Goal: Information Seeking & Learning: Check status

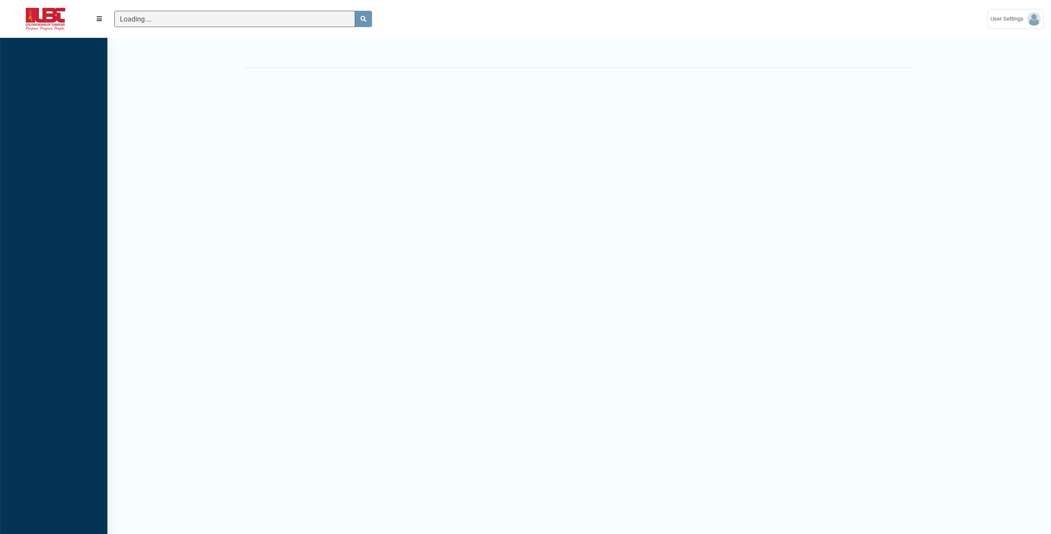
scroll to position [4, 0]
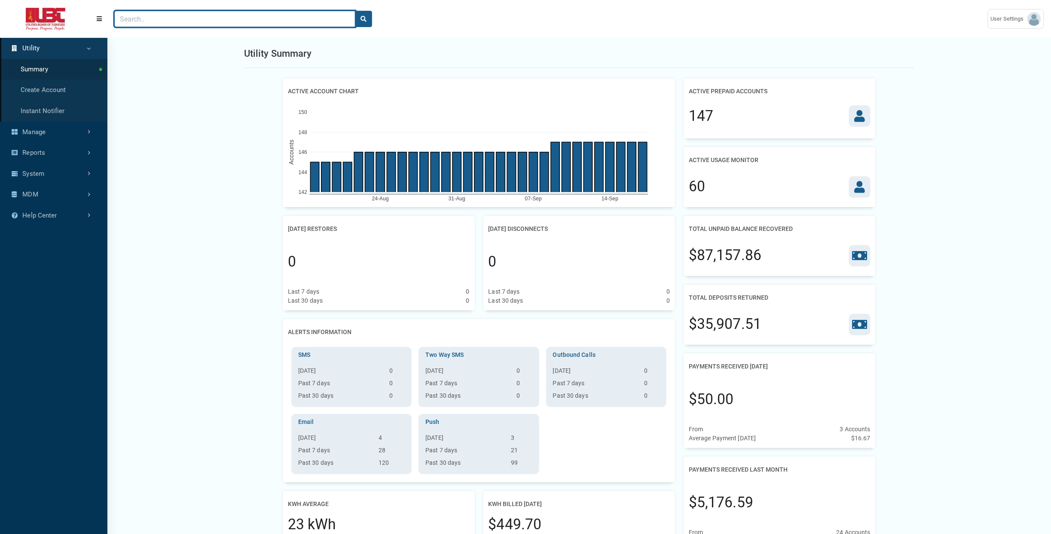
click at [229, 16] on input "Search" at bounding box center [234, 19] width 241 height 16
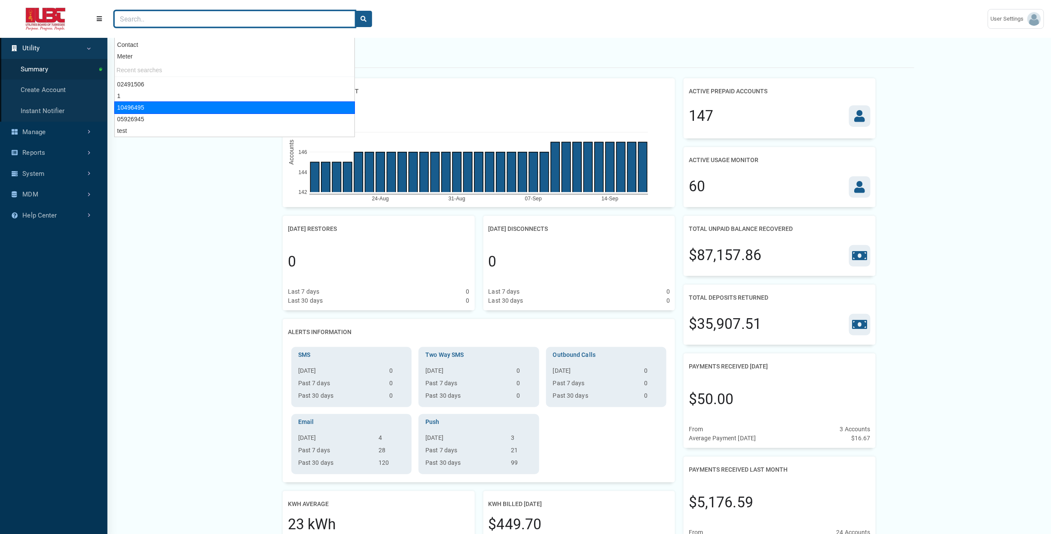
click at [186, 107] on div "10496495" at bounding box center [234, 107] width 241 height 12
type input "10496495"
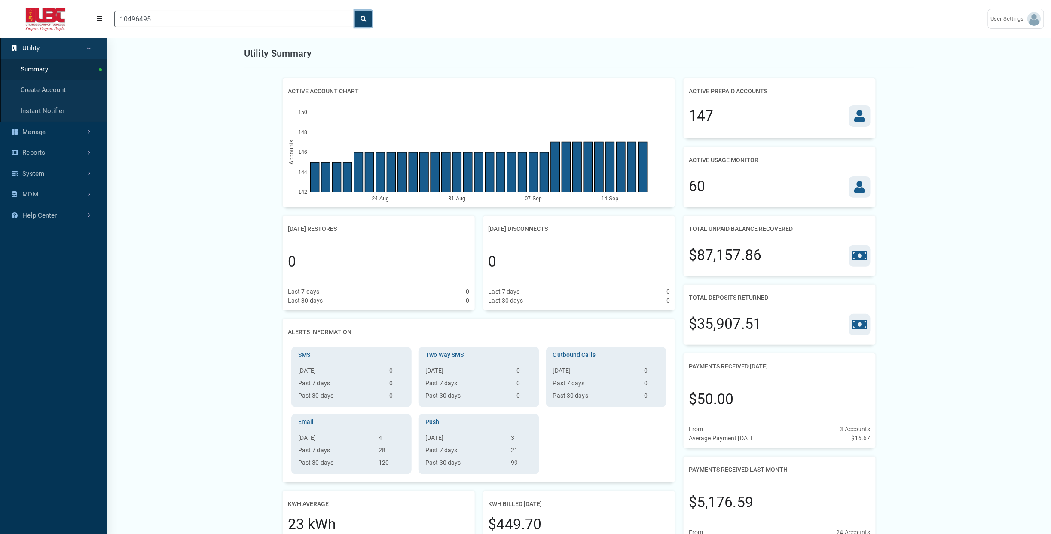
click at [369, 18] on button "search" at bounding box center [363, 19] width 17 height 16
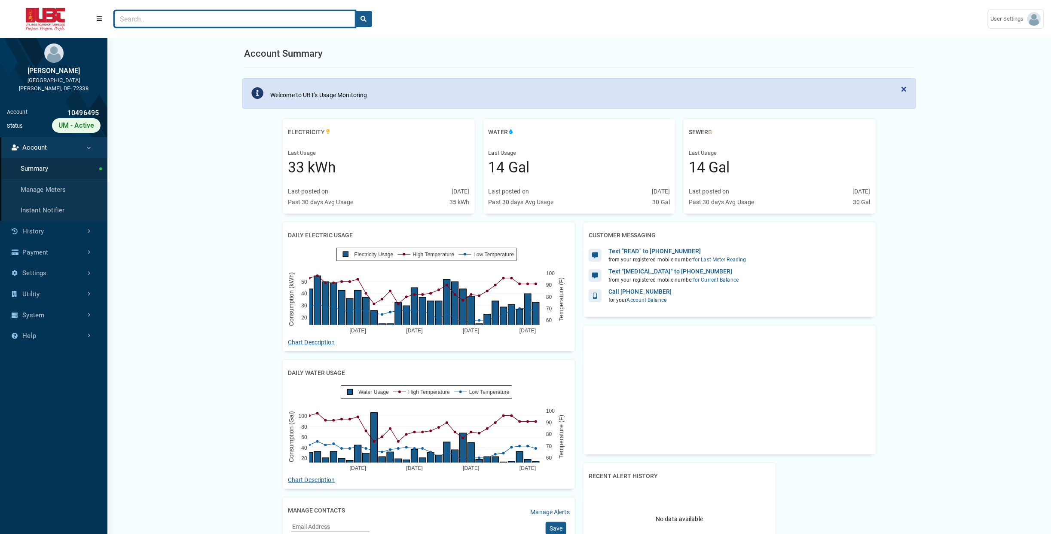
click at [239, 16] on input "Search" at bounding box center [234, 19] width 241 height 16
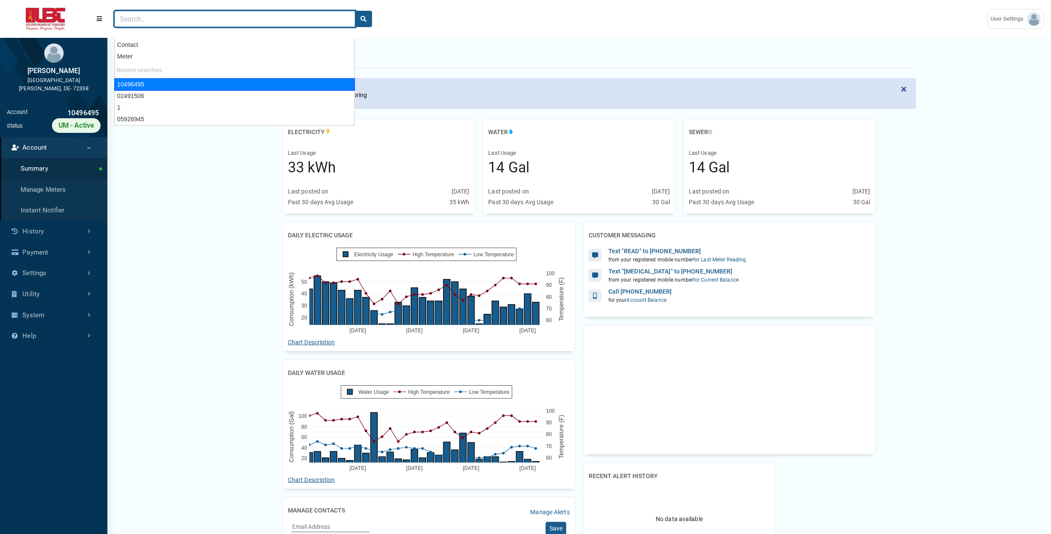
click at [203, 82] on div "10496495" at bounding box center [234, 84] width 241 height 12
type input "10496495"
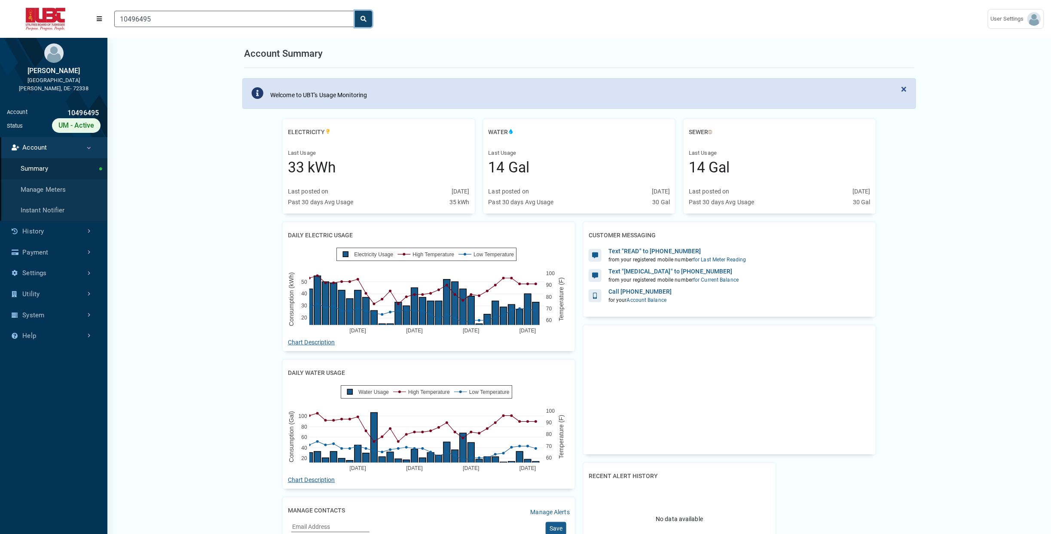
click at [372, 18] on button "search" at bounding box center [363, 19] width 17 height 16
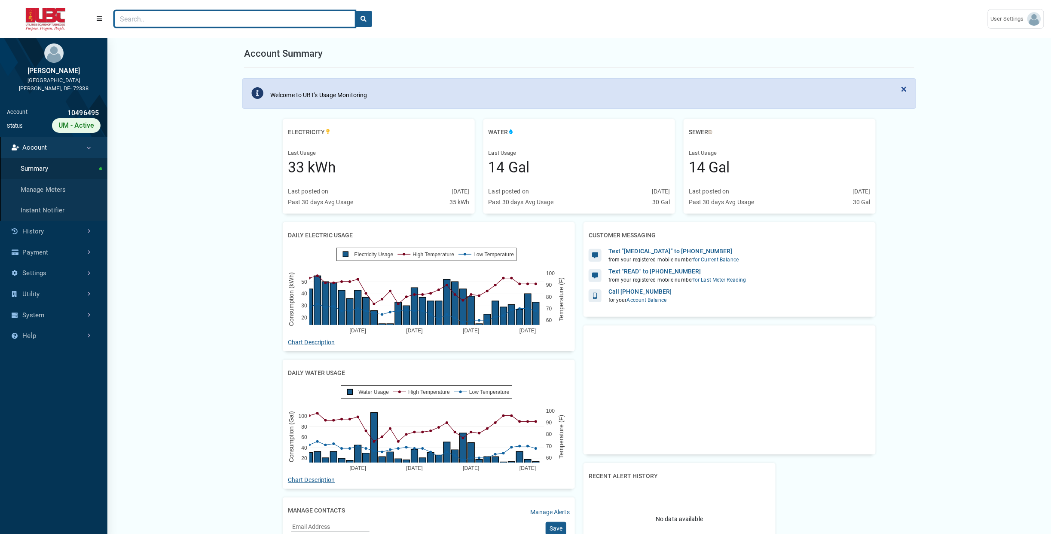
click at [273, 19] on input "Search" at bounding box center [234, 19] width 241 height 16
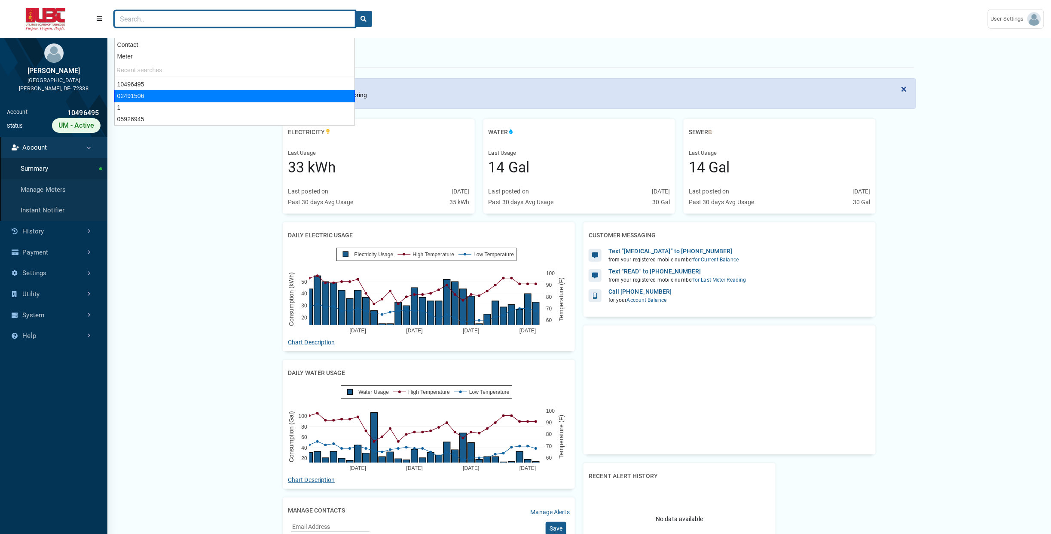
click at [215, 93] on div "02491506" at bounding box center [234, 96] width 241 height 12
type input "02491506"
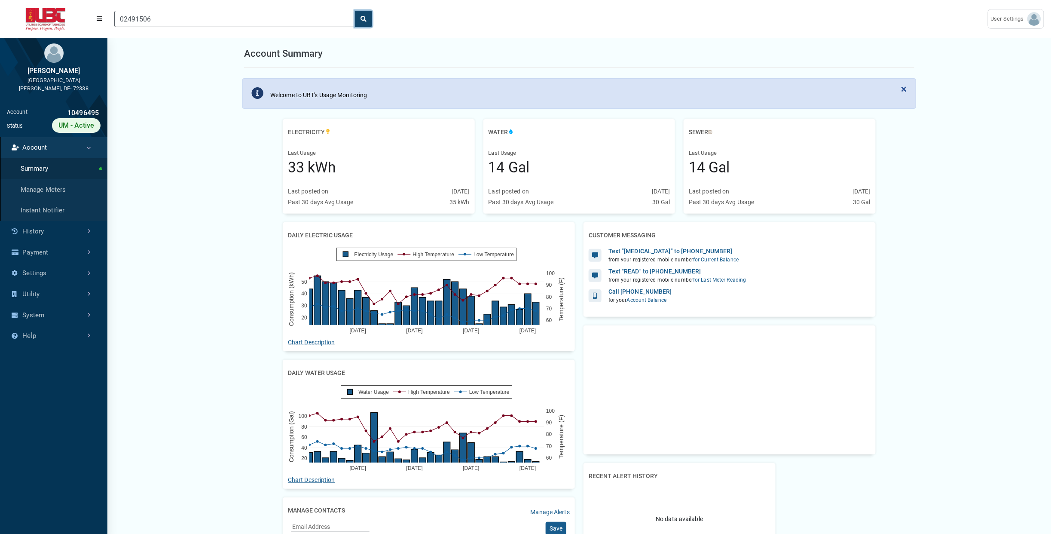
click at [367, 18] on button "search" at bounding box center [363, 19] width 17 height 16
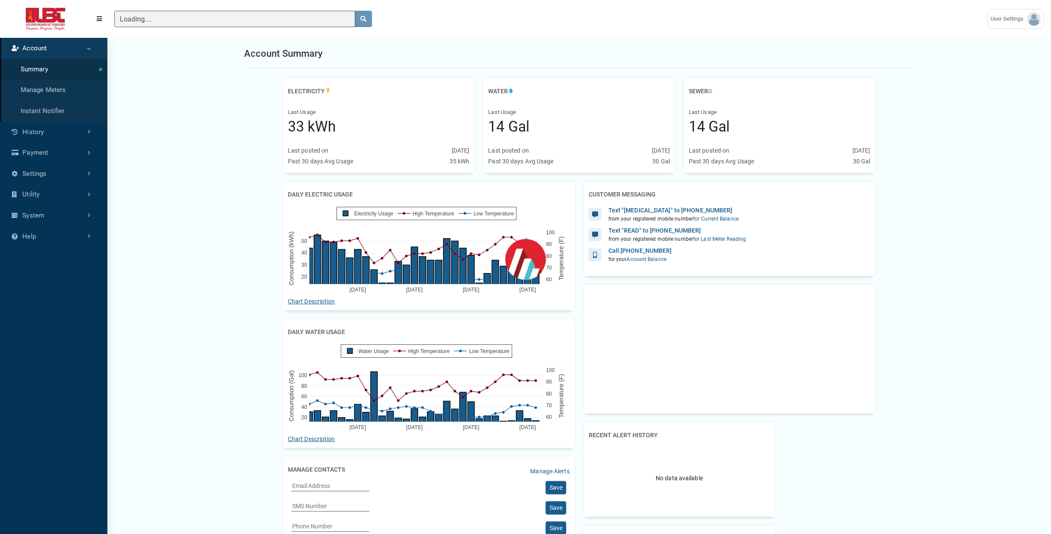
scroll to position [503, 107]
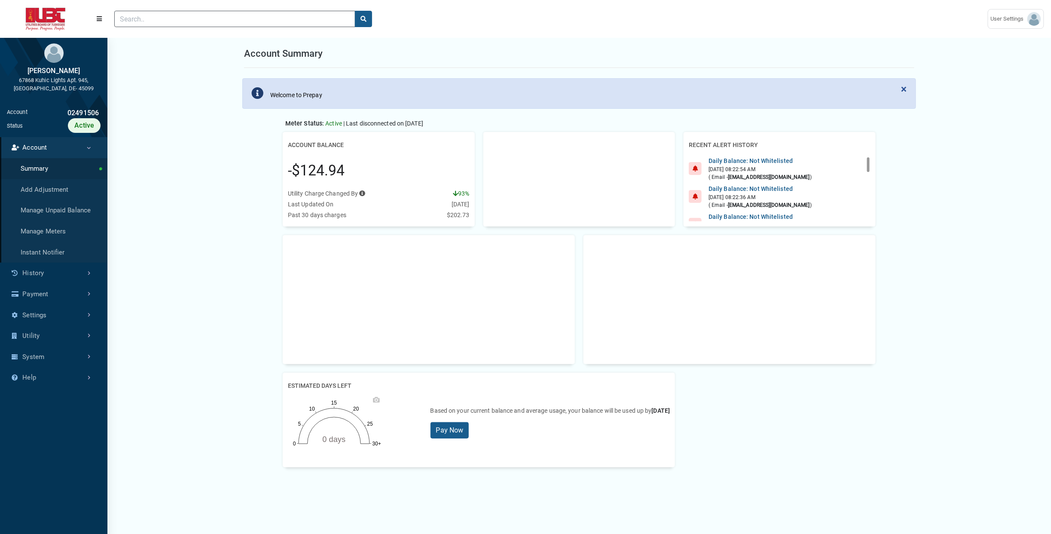
scroll to position [4, 0]
click at [49, 271] on link "History" at bounding box center [53, 273] width 107 height 21
click at [63, 189] on link "Transaction History" at bounding box center [53, 189] width 107 height 21
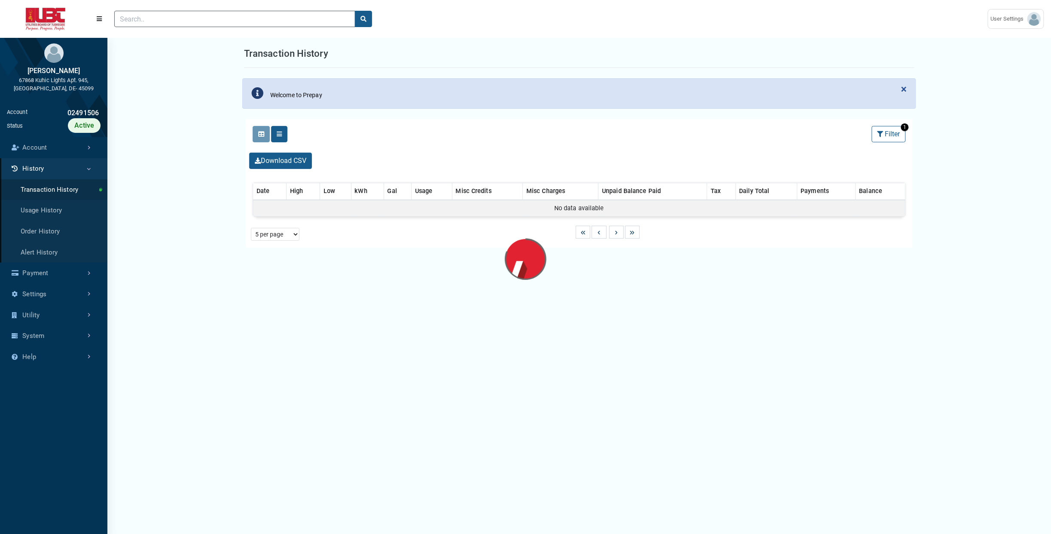
select select "25 per page"
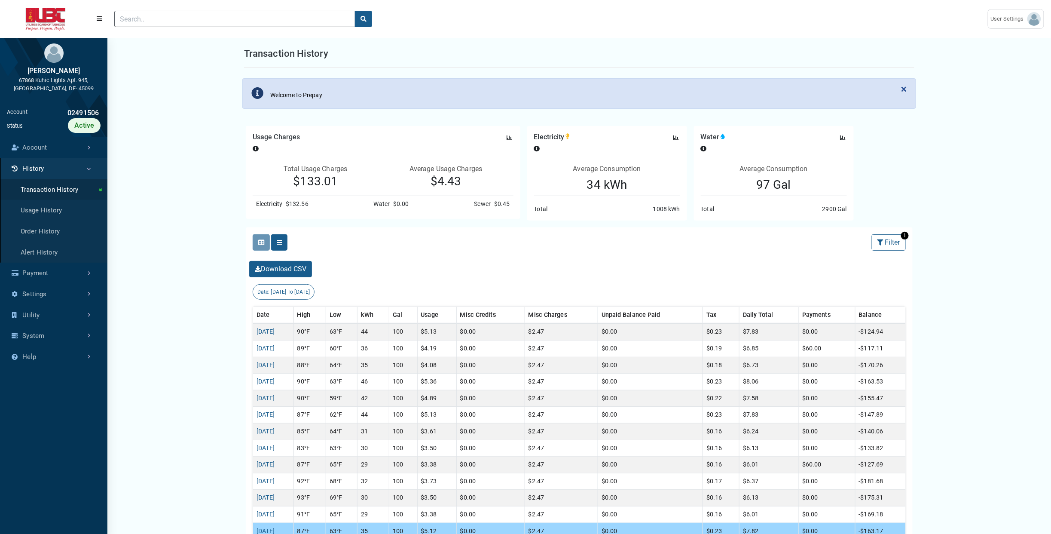
click at [339, 175] on p "$133.01" at bounding box center [316, 181] width 126 height 15
click at [316, 205] on div "Electricity $132.56 Water $0.00 Sewer $0.45" at bounding box center [383, 204] width 275 height 16
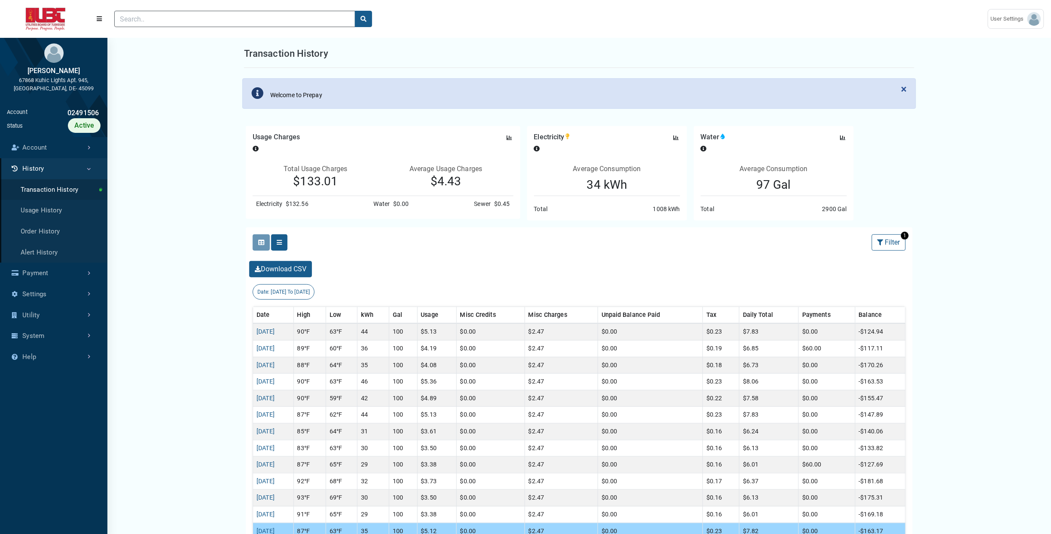
click at [316, 205] on div "Electricity $132.56 Water $0.00 Sewer $0.45" at bounding box center [383, 204] width 275 height 16
drag, startPoint x: 248, startPoint y: 205, endPoint x: 514, endPoint y: 210, distance: 266.0
click at [513, 210] on div "Electricity $132.56 Water $0.00 Sewer $0.45" at bounding box center [383, 204] width 275 height 16
click at [724, 287] on div "Date: 08/19/2025 To 09/17/2025" at bounding box center [579, 291] width 667 height 15
click at [666, 207] on div "1008 kWh" at bounding box center [666, 209] width 27 height 9
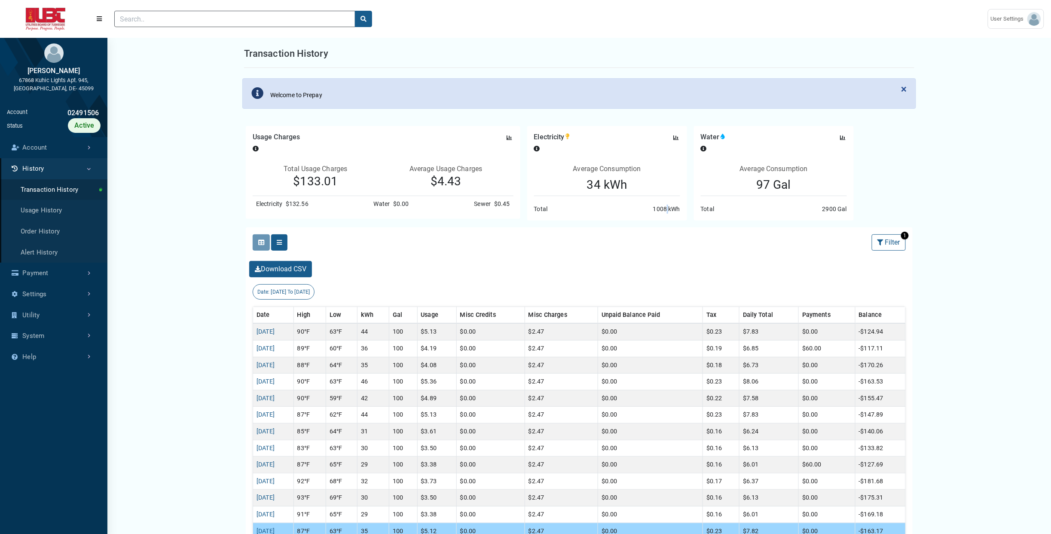
click at [666, 207] on div "1008 kWh" at bounding box center [666, 209] width 27 height 9
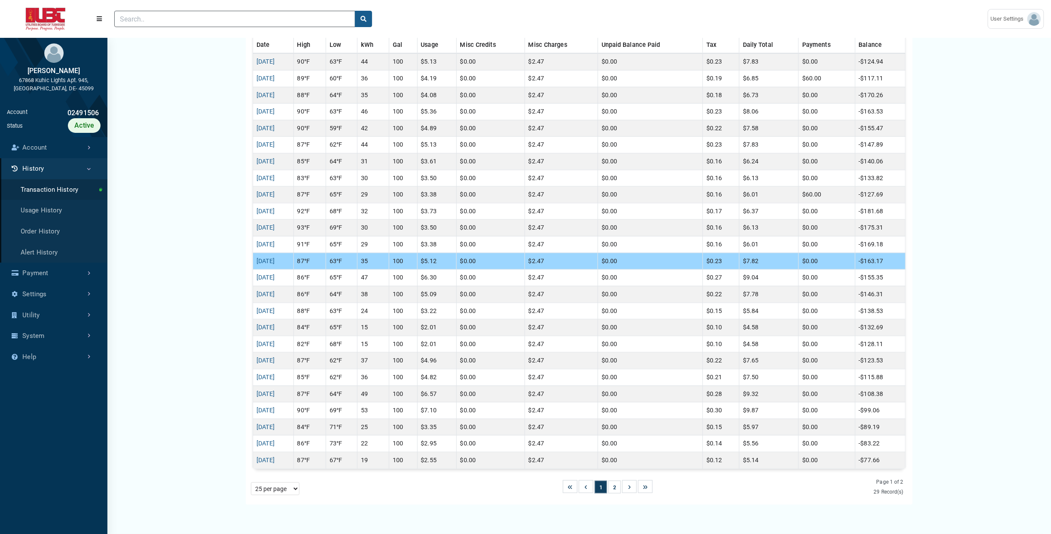
scroll to position [271, 0]
click at [647, 490] on button "»" at bounding box center [645, 485] width 15 height 13
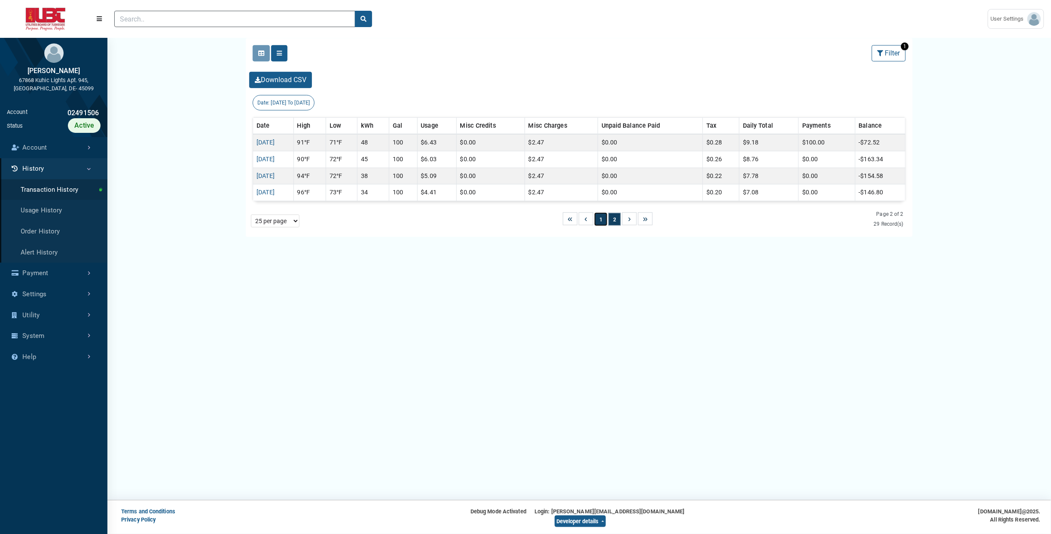
click at [600, 221] on button "1" at bounding box center [601, 219] width 12 height 13
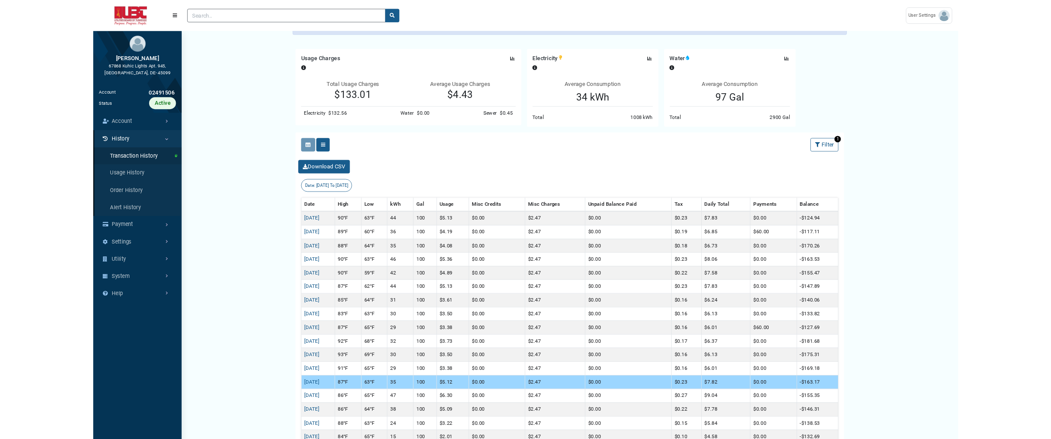
scroll to position [67, 0]
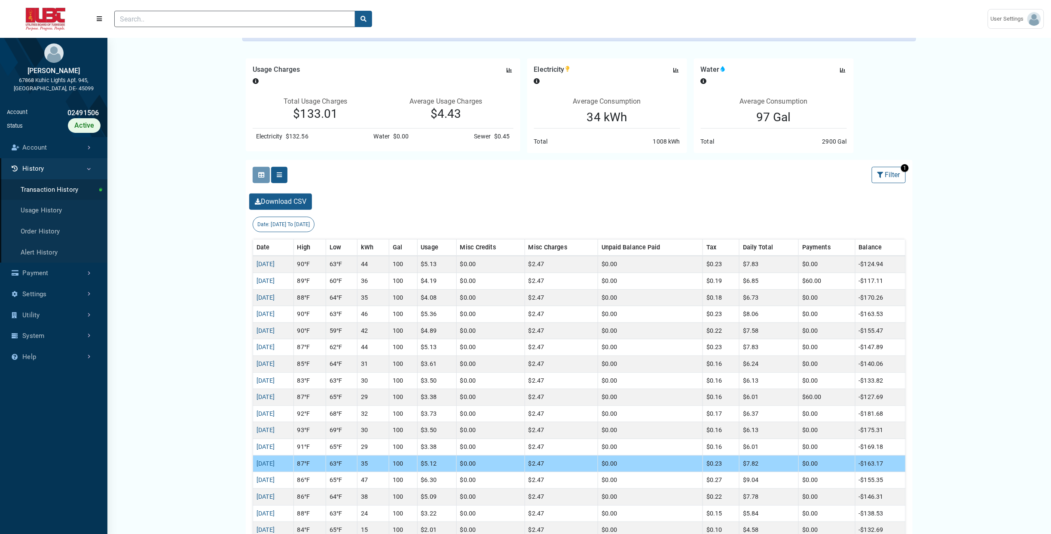
click at [834, 139] on div "2900 Gal" at bounding box center [834, 141] width 24 height 9
click at [880, 250] on th "Balance" at bounding box center [880, 247] width 50 height 17
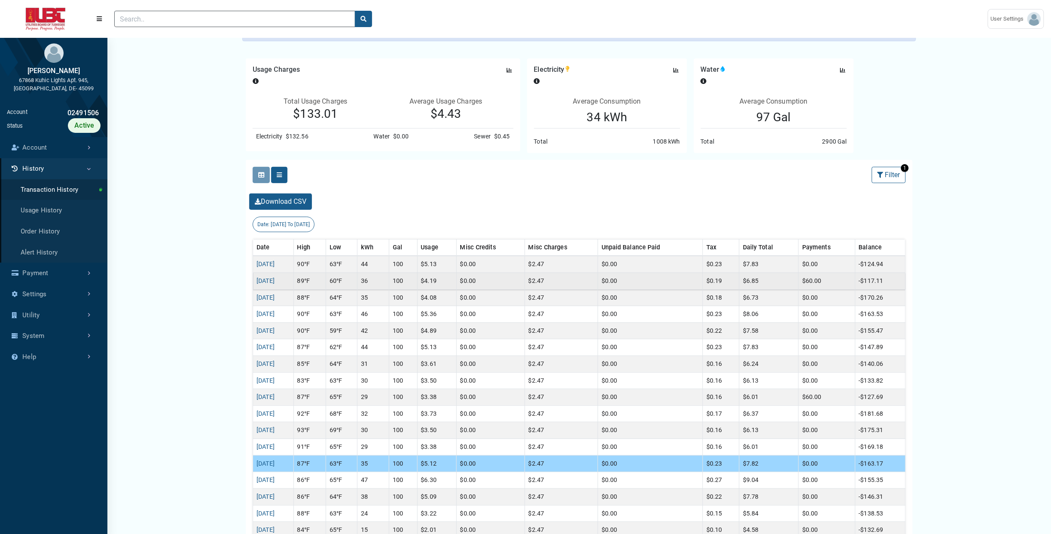
click at [840, 282] on td "$60.00" at bounding box center [827, 281] width 56 height 17
click at [864, 280] on td "-$117.11" at bounding box center [880, 281] width 50 height 17
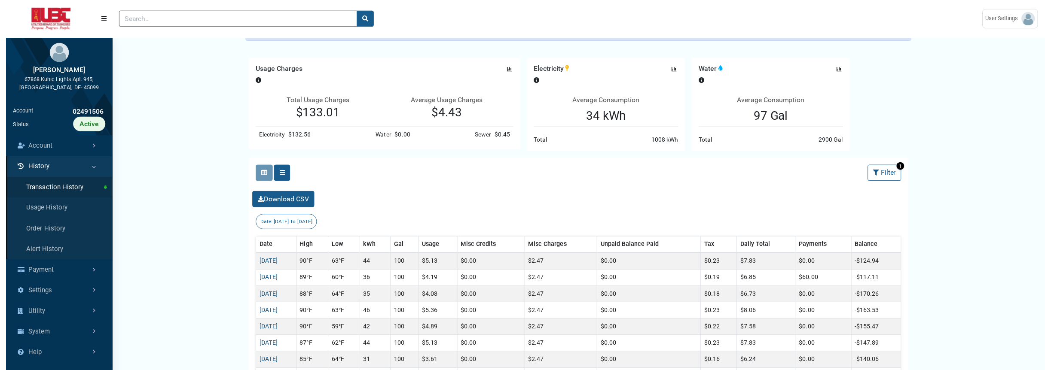
scroll to position [248, 107]
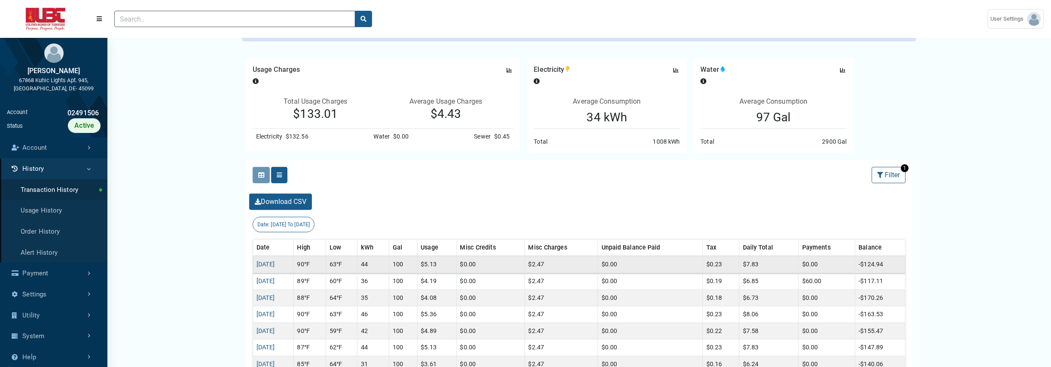
click at [880, 267] on td "-$124.94" at bounding box center [880, 264] width 50 height 17
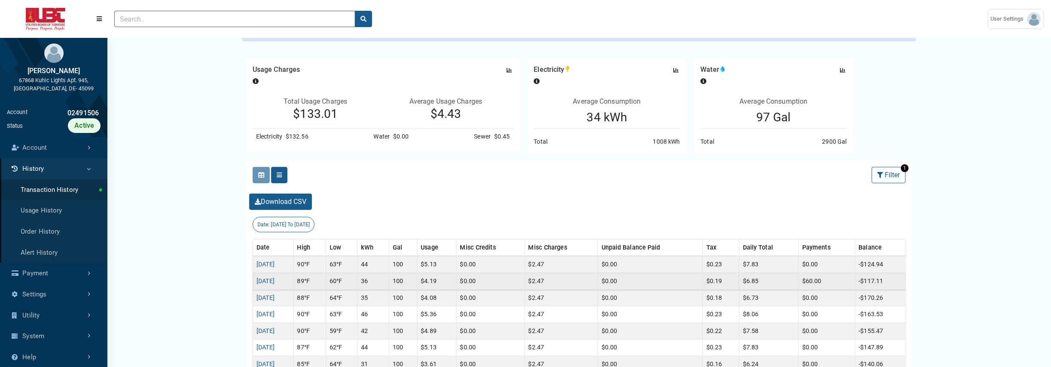
click at [870, 281] on td "-$117.11" at bounding box center [880, 281] width 50 height 17
click at [456, 281] on td "$4.19" at bounding box center [436, 281] width 39 height 17
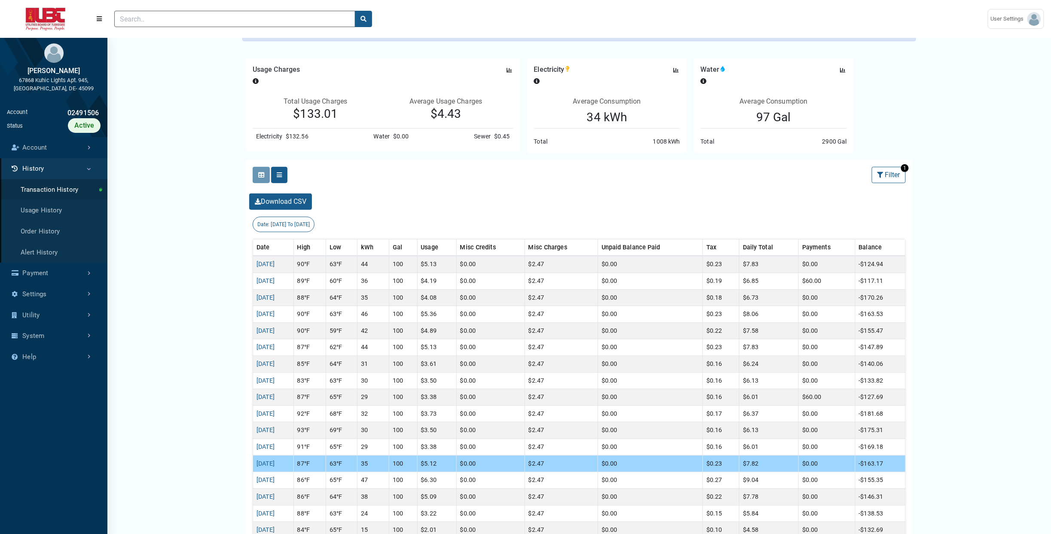
scroll to position [318, 0]
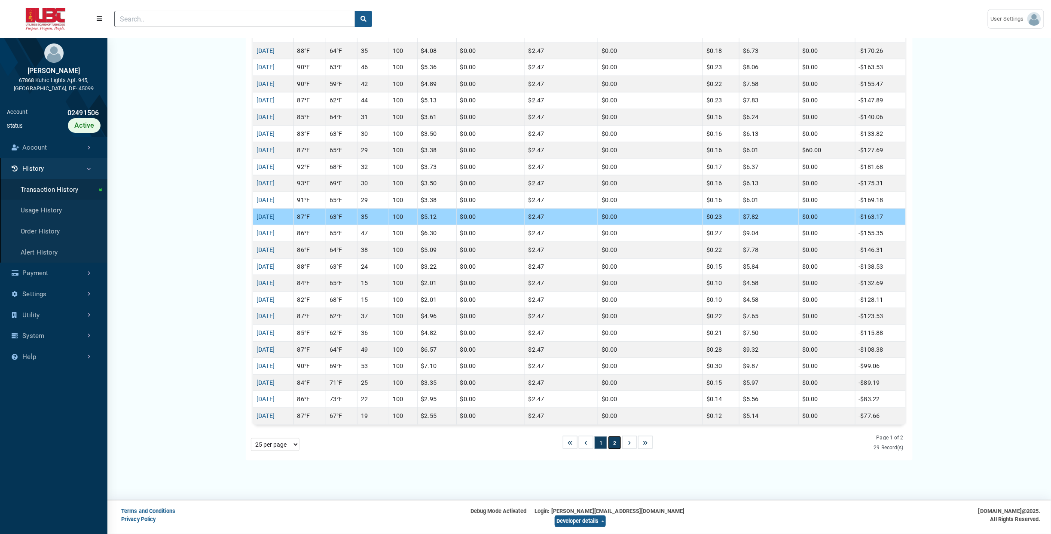
click at [616, 442] on button "2" at bounding box center [614, 442] width 12 height 13
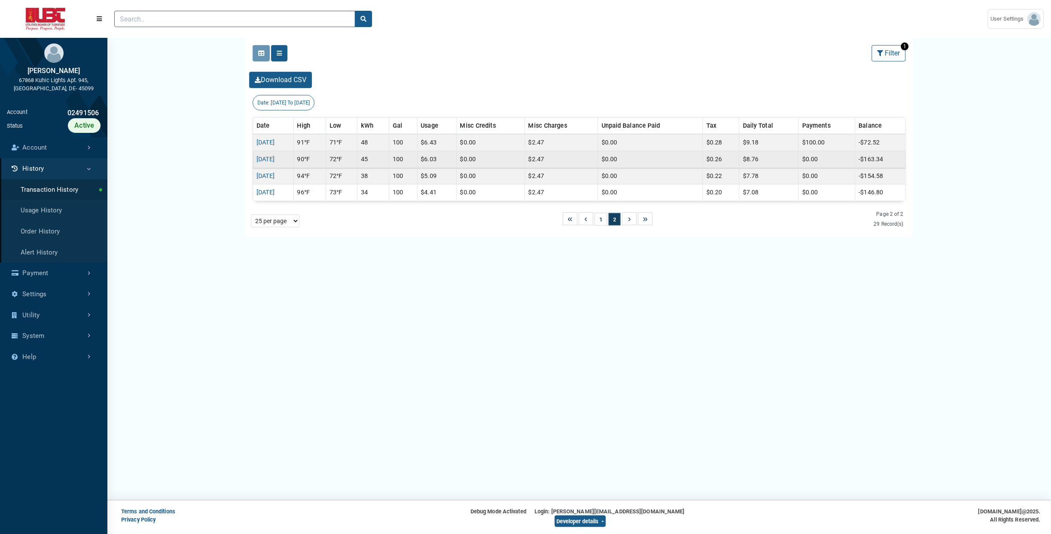
click at [449, 164] on td "$6.03" at bounding box center [436, 159] width 39 height 17
click at [492, 160] on td "$0.00" at bounding box center [490, 159] width 68 height 17
click at [547, 158] on td "$2.47" at bounding box center [561, 159] width 73 height 17
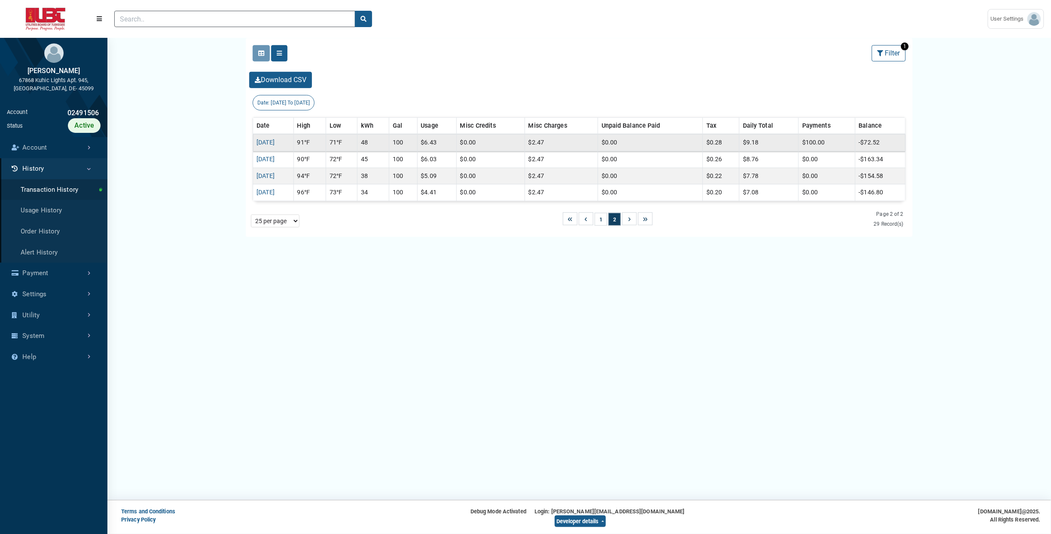
click at [872, 138] on td "-$72.52" at bounding box center [880, 142] width 50 height 17
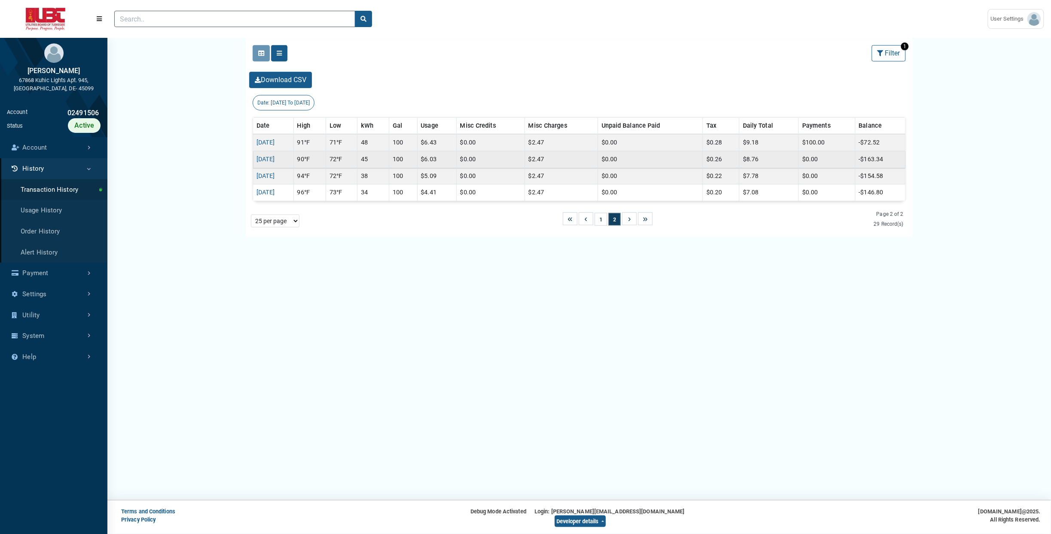
click at [873, 156] on td "-$163.34" at bounding box center [880, 159] width 50 height 17
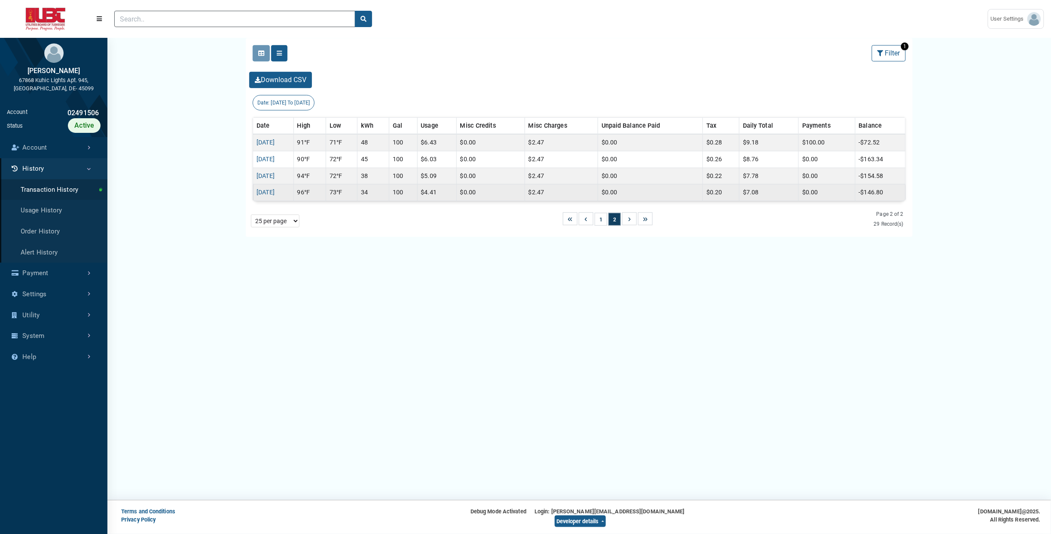
click at [869, 194] on td "-$146.80" at bounding box center [880, 192] width 50 height 17
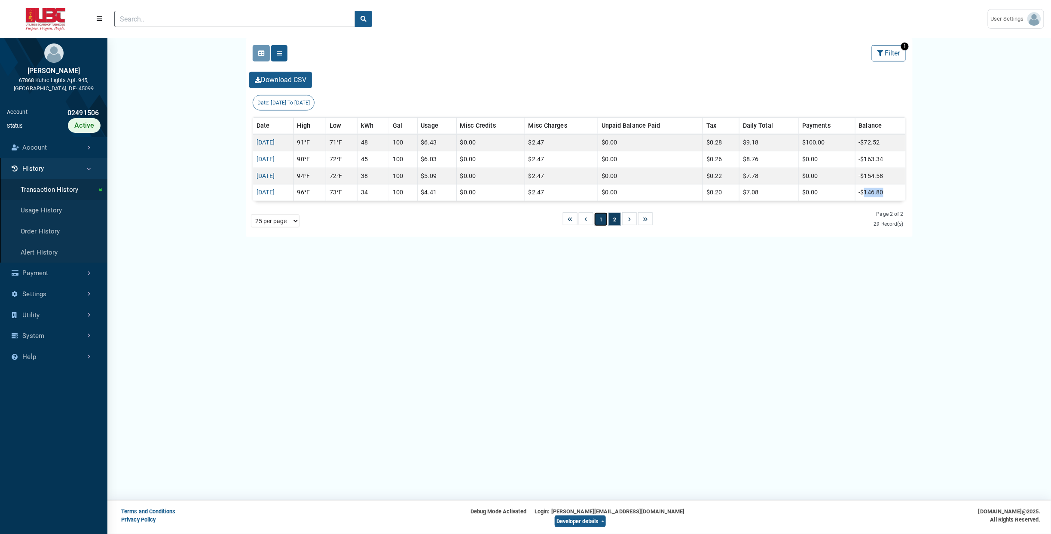
click at [605, 219] on button "1" at bounding box center [601, 219] width 12 height 13
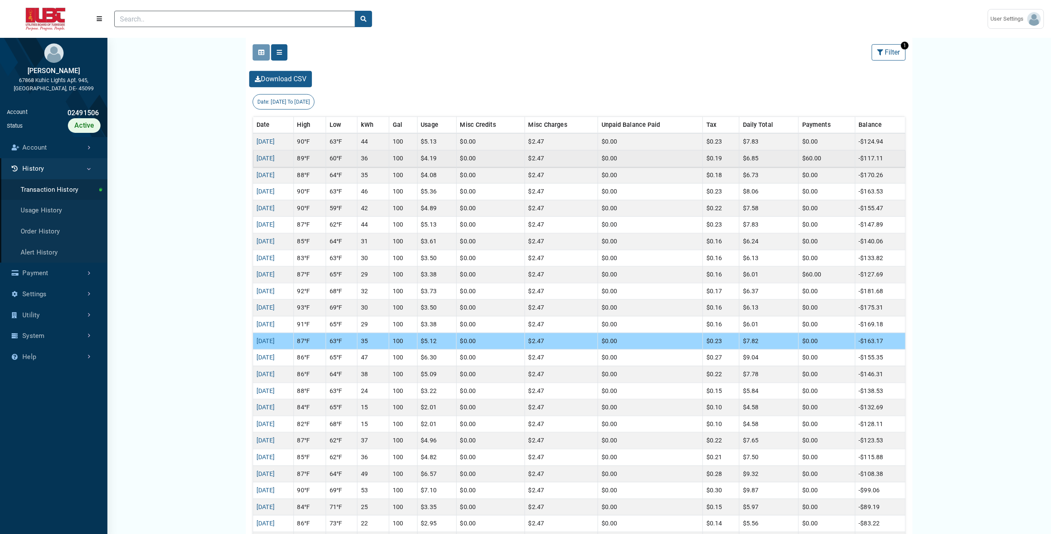
click at [860, 159] on td "-$117.11" at bounding box center [880, 158] width 50 height 17
click at [867, 176] on td "-$170.26" at bounding box center [880, 175] width 50 height 17
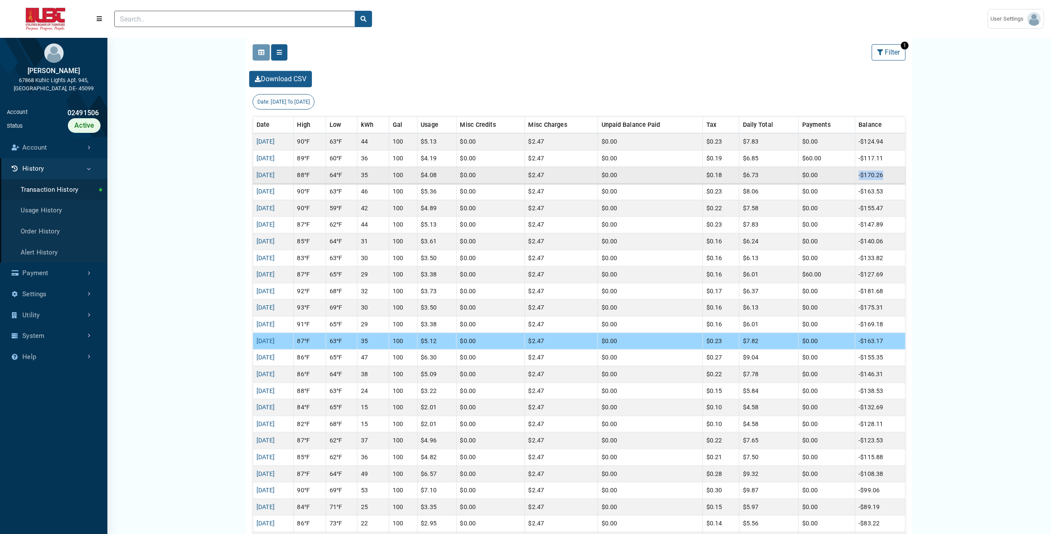
click at [867, 176] on td "-$170.26" at bounding box center [880, 175] width 50 height 17
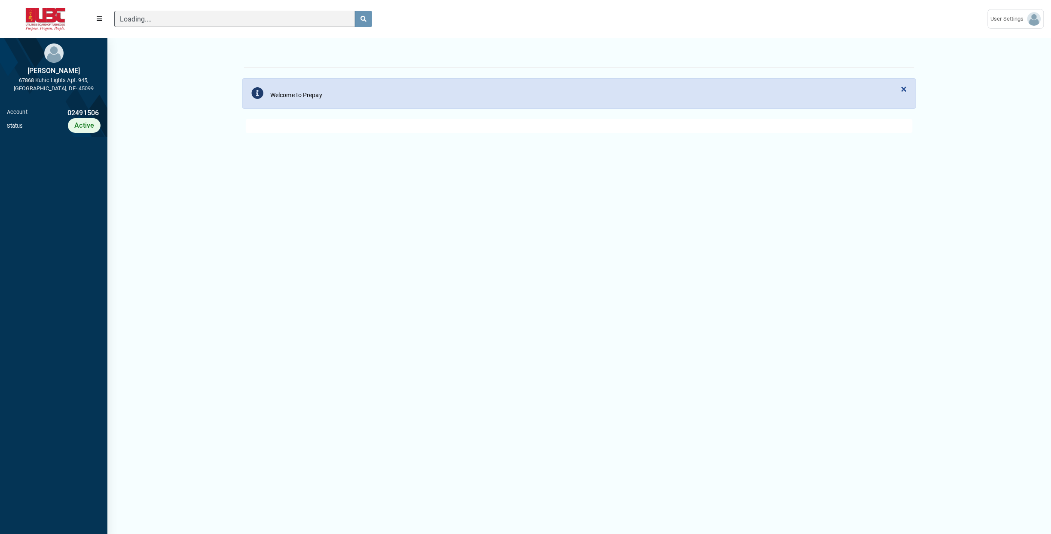
scroll to position [4, 0]
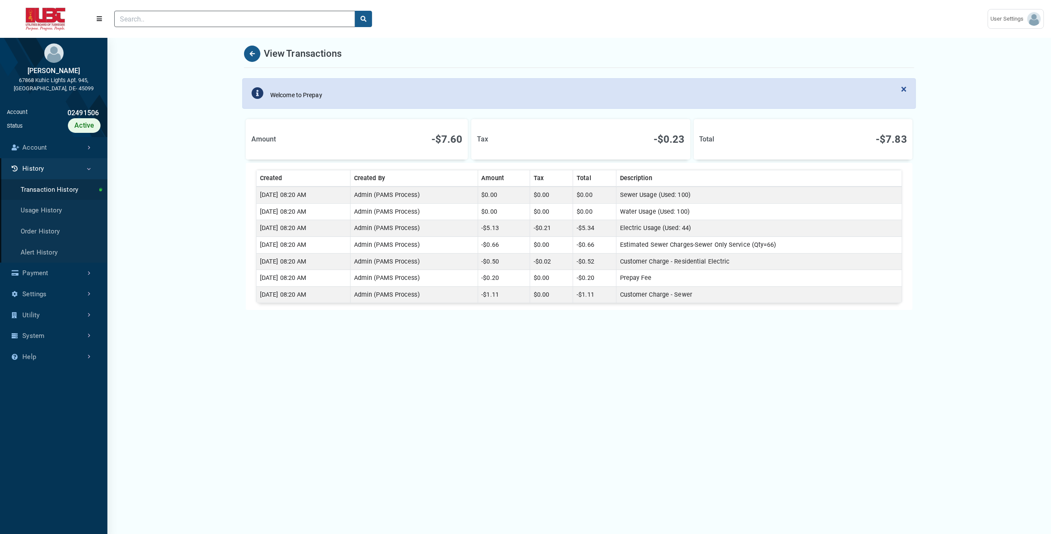
click at [657, 195] on td "Sewer Usage (Used: 100)" at bounding box center [759, 194] width 286 height 17
click at [655, 212] on td "Water Usage (Used: 100)" at bounding box center [759, 211] width 286 height 17
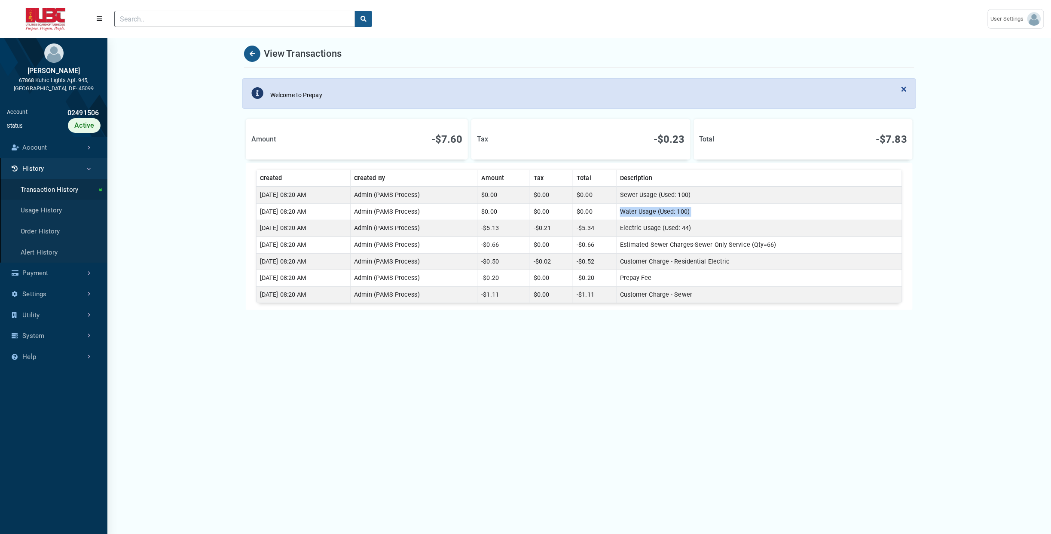
click at [655, 212] on td "Water Usage (Used: 100)" at bounding box center [759, 211] width 286 height 17
click at [250, 58] on button "Back" at bounding box center [252, 54] width 16 height 16
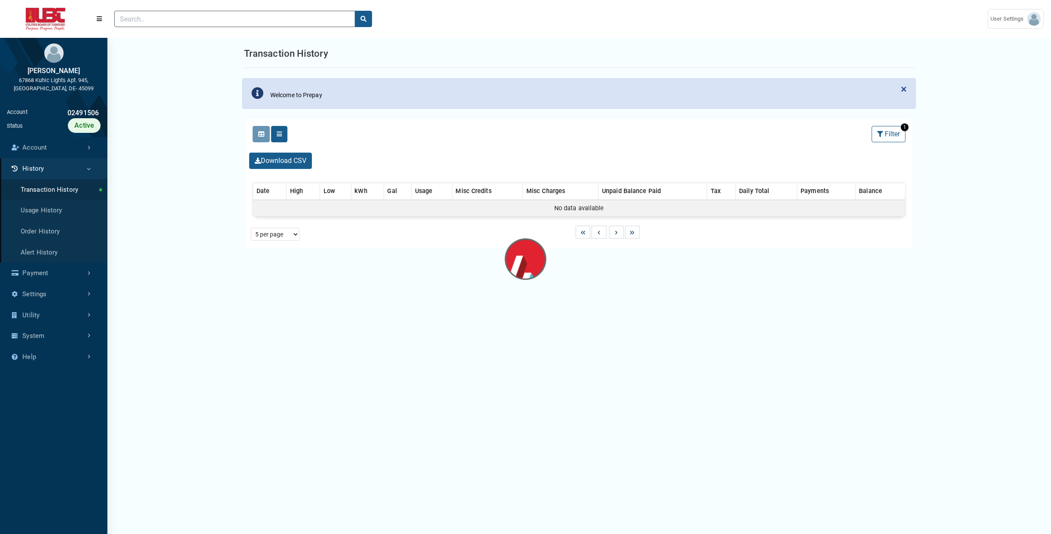
select select "25 per page"
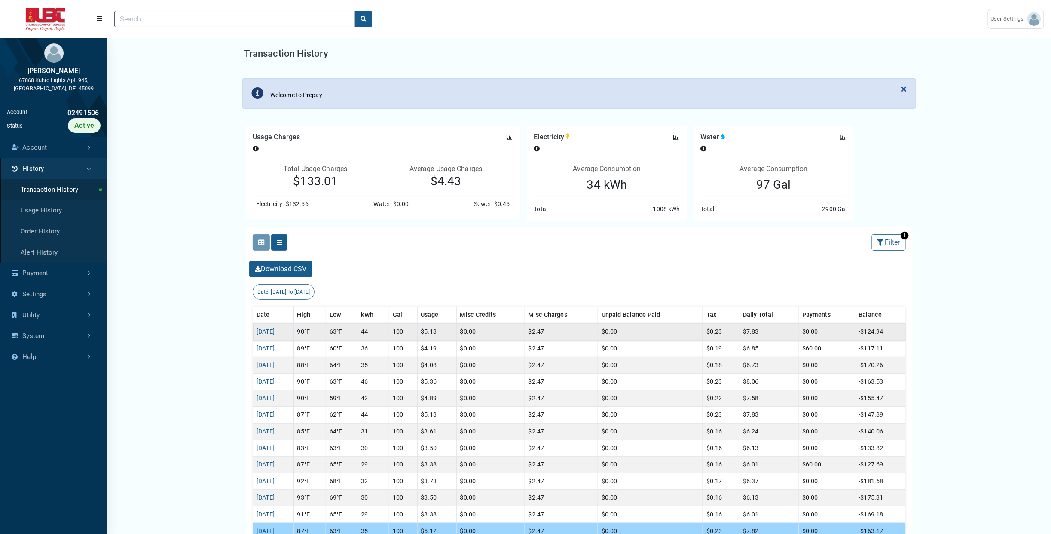
click at [762, 333] on td "$7.83" at bounding box center [768, 331] width 59 height 17
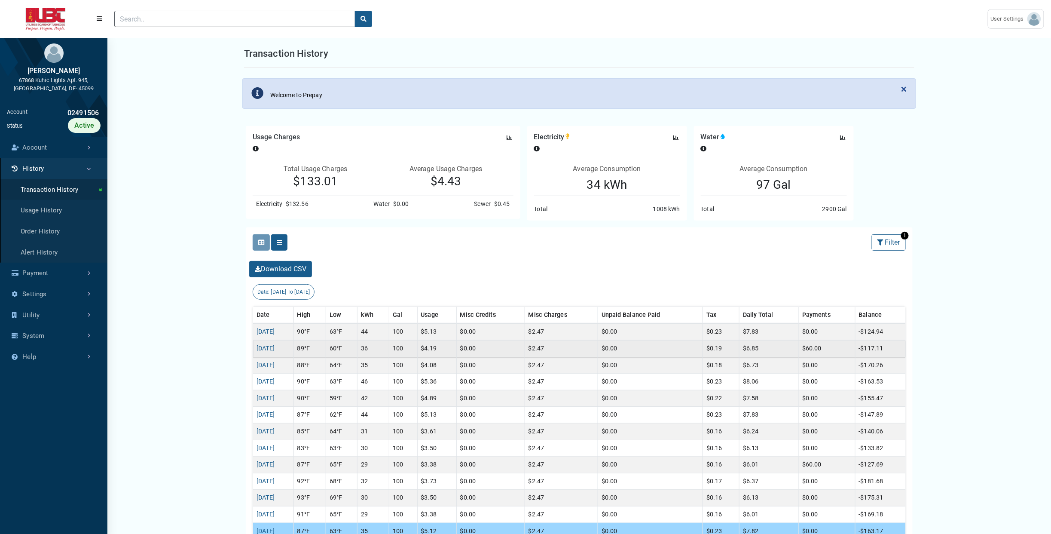
click at [877, 354] on td "-$117.11" at bounding box center [880, 348] width 50 height 17
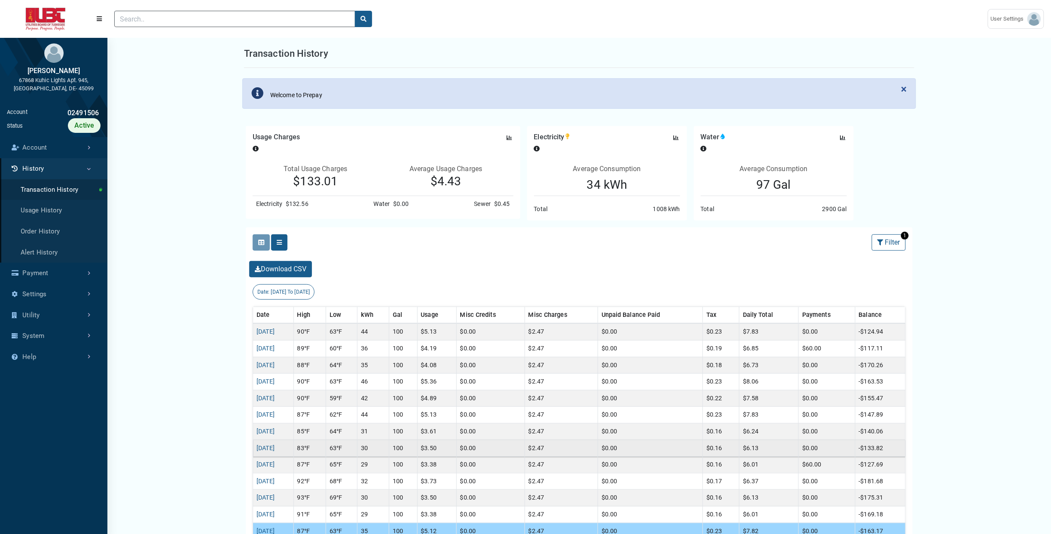
click at [874, 456] on td "-$133.82" at bounding box center [880, 448] width 50 height 17
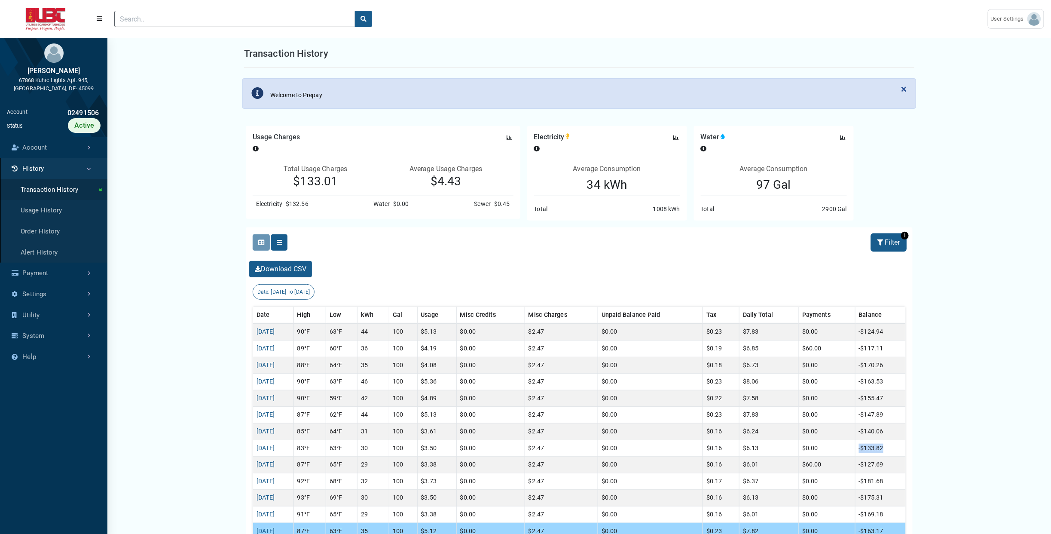
click at [889, 240] on button "Filter" at bounding box center [889, 242] width 34 height 16
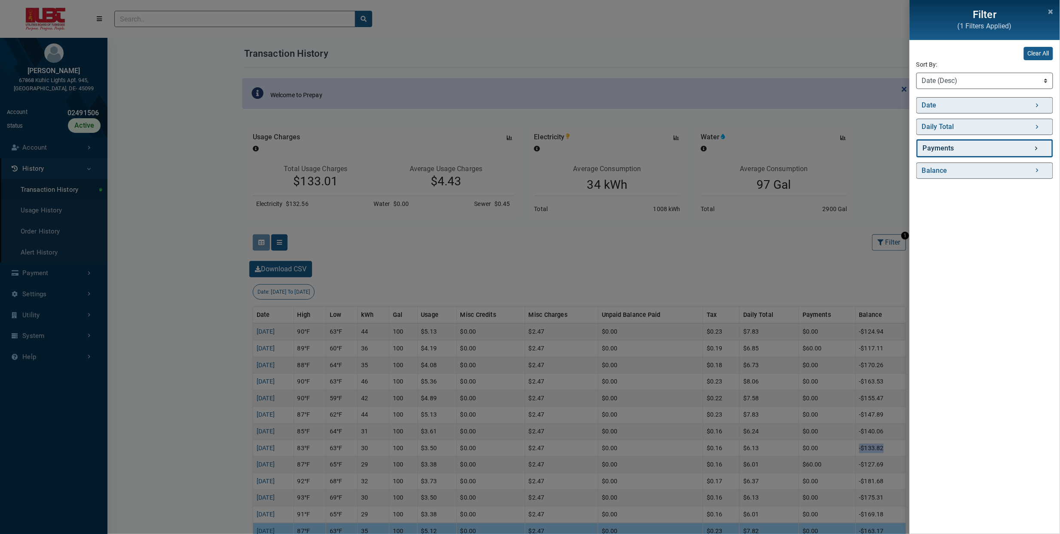
click at [979, 153] on link "Payments" at bounding box center [984, 148] width 137 height 18
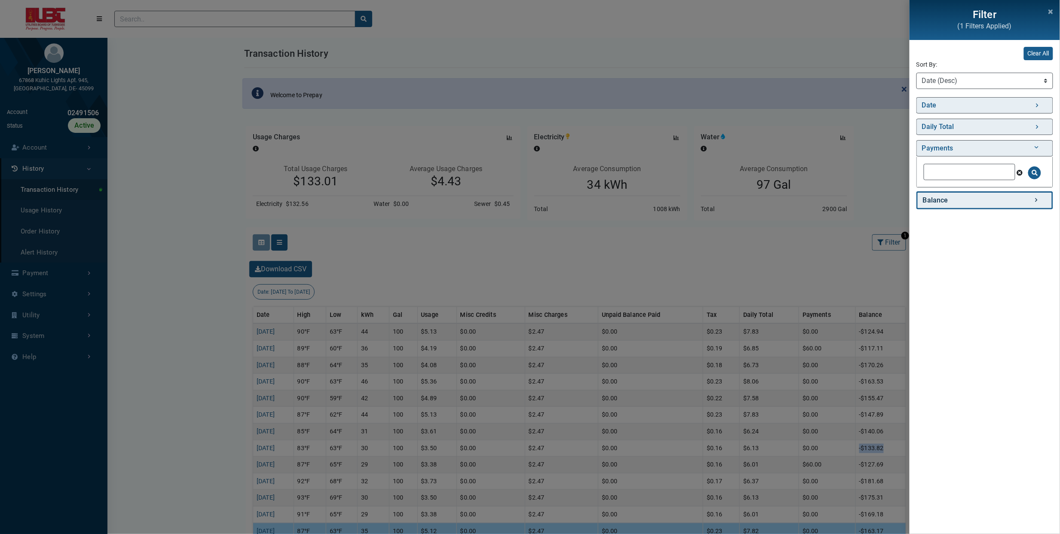
click at [971, 204] on link "Balance" at bounding box center [984, 200] width 137 height 18
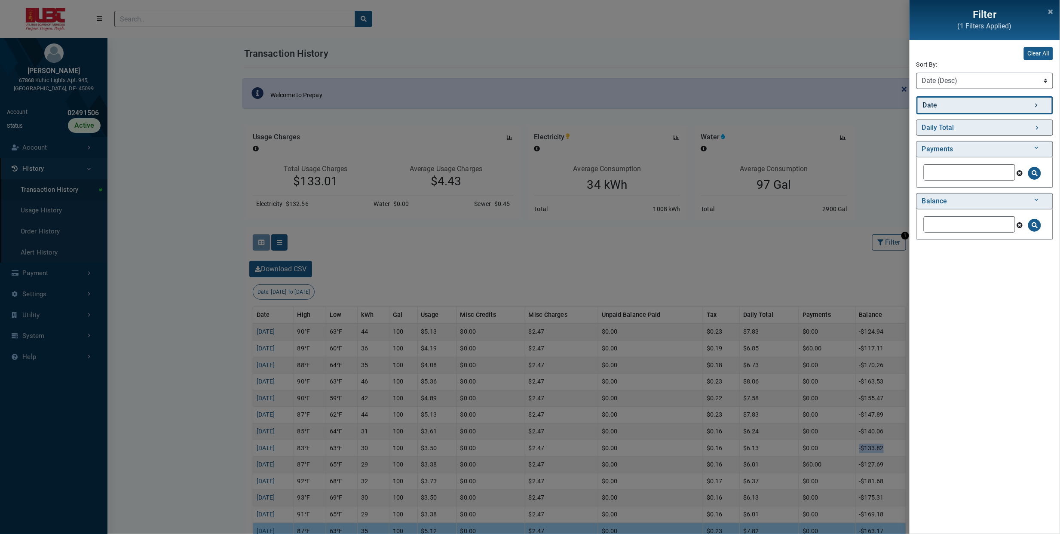
click at [981, 100] on link "Date" at bounding box center [984, 105] width 137 height 18
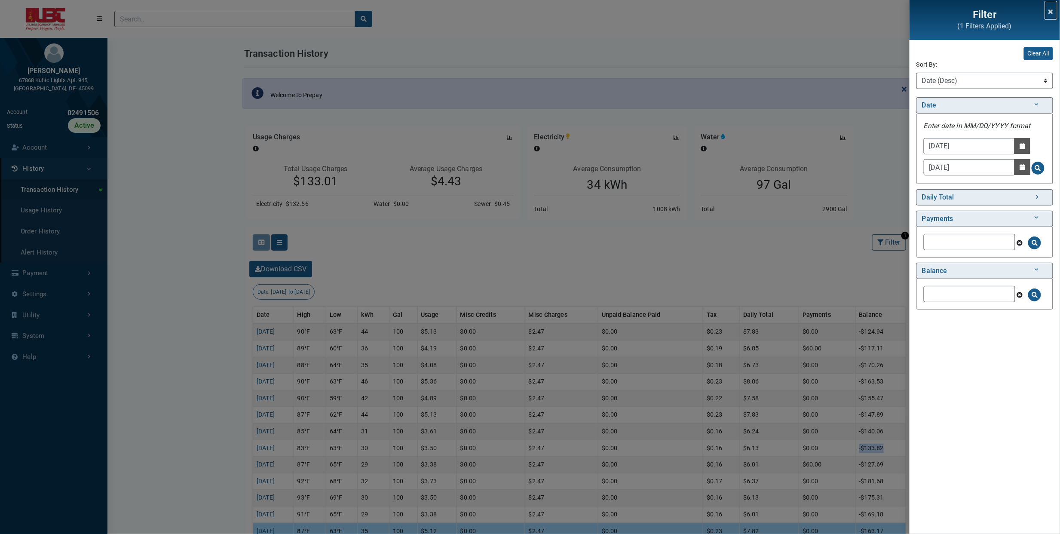
click at [1051, 9] on icon "Close" at bounding box center [1050, 12] width 4 height 6
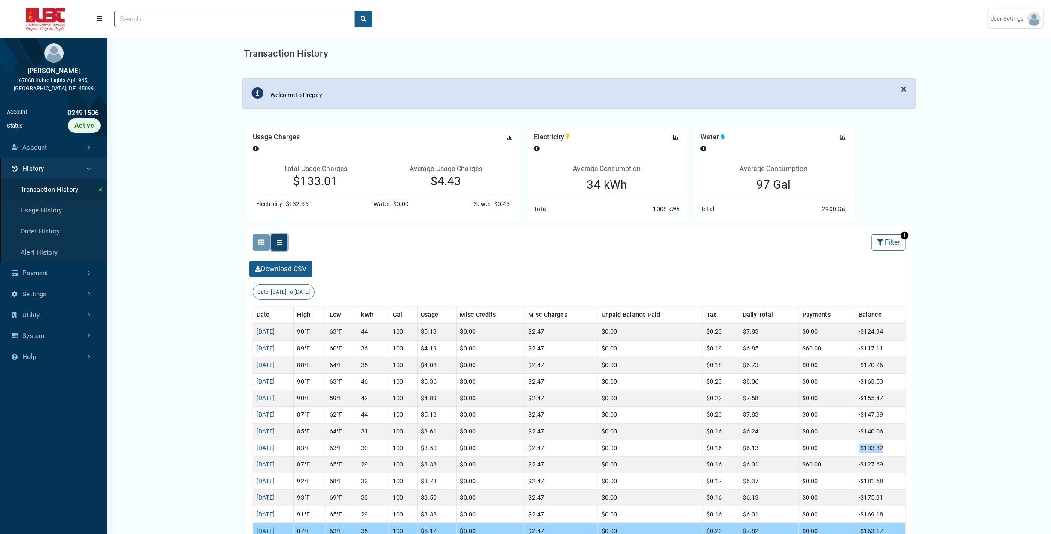
click at [280, 243] on icon at bounding box center [279, 242] width 5 height 6
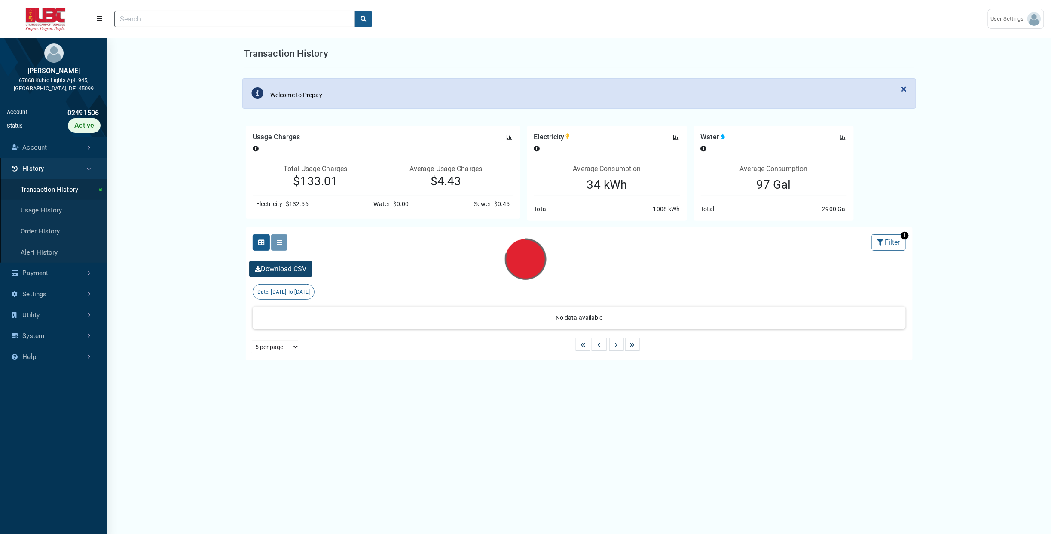
select select "25 per page"
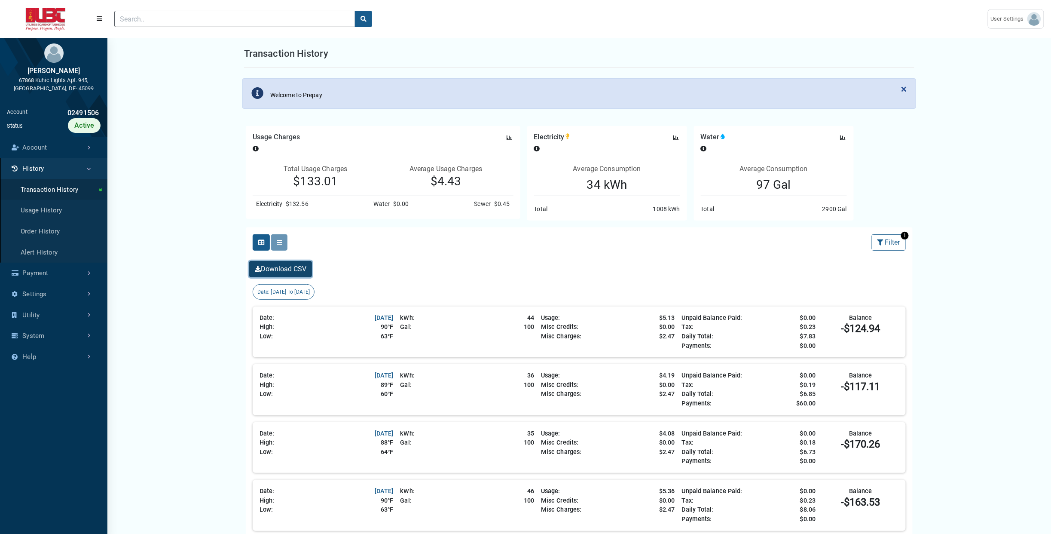
click at [284, 272] on button "Download CSV" at bounding box center [280, 269] width 63 height 16
click at [257, 244] on button "Selected" at bounding box center [261, 242] width 17 height 16
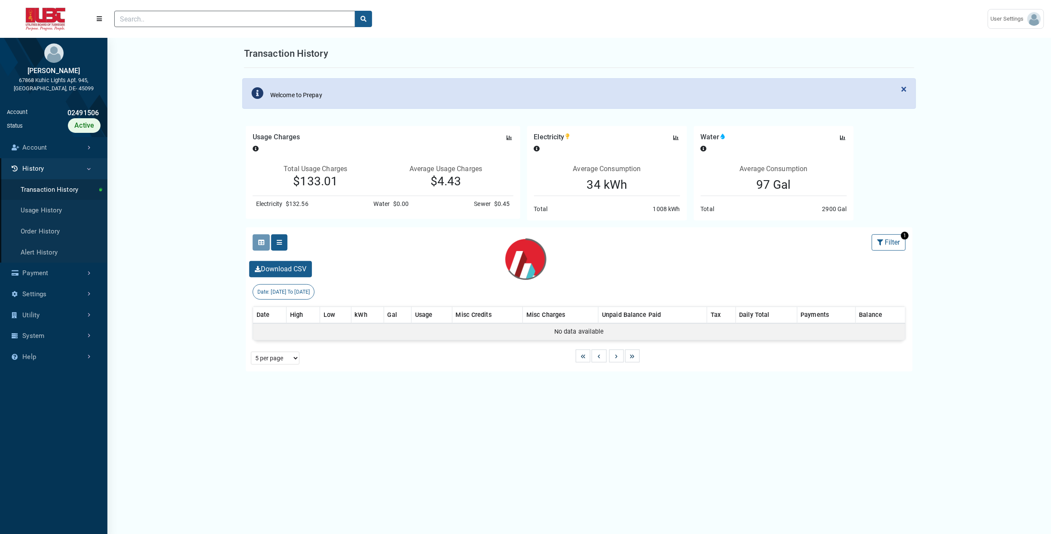
select select "25 per page"
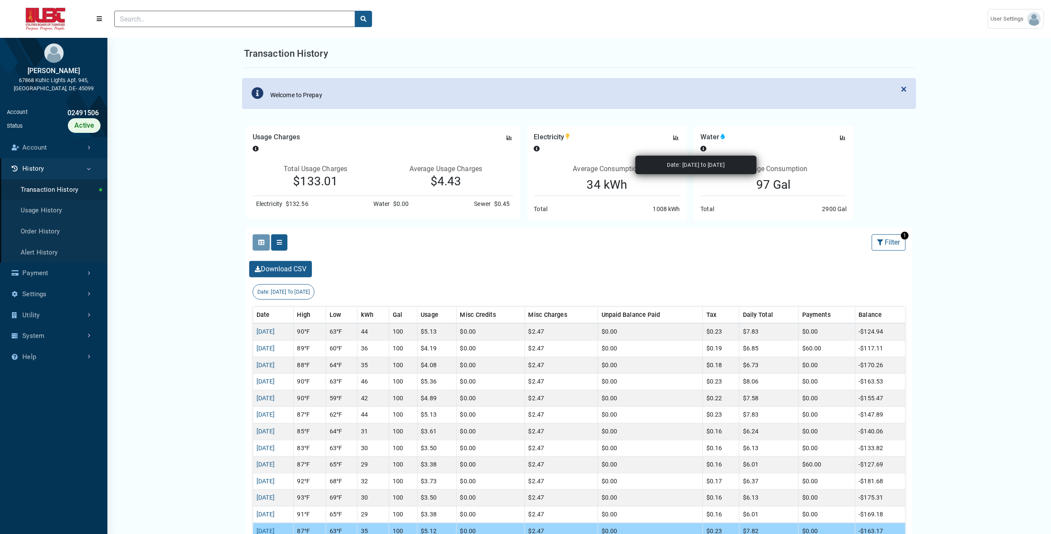
click at [705, 148] on icon at bounding box center [704, 149] width 6 height 6
click at [257, 95] on icon at bounding box center [257, 93] width 12 height 12
click at [284, 289] on span "[DATE] To [DATE]" at bounding box center [290, 292] width 39 height 6
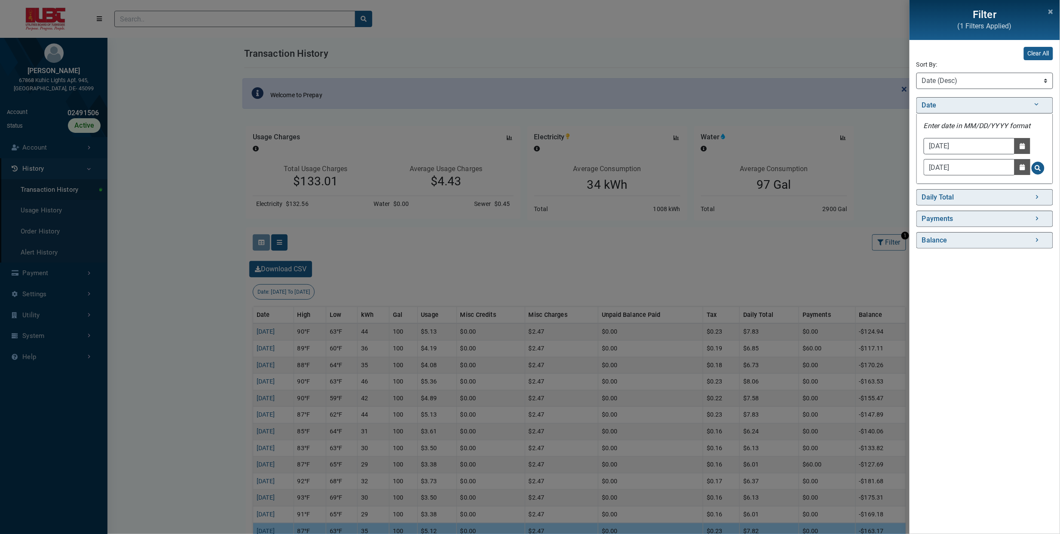
click at [385, 268] on div "Filter (1 Filters Applied) Clear All Sort By: Sort By Date (Asc) Date (Desc) Da…" at bounding box center [530, 267] width 1060 height 534
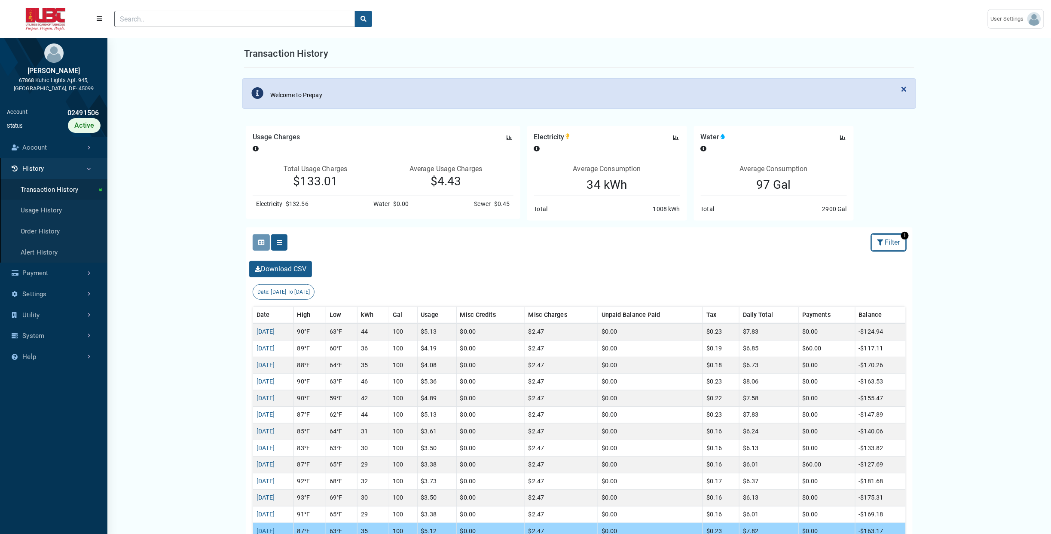
scroll to position [318, 0]
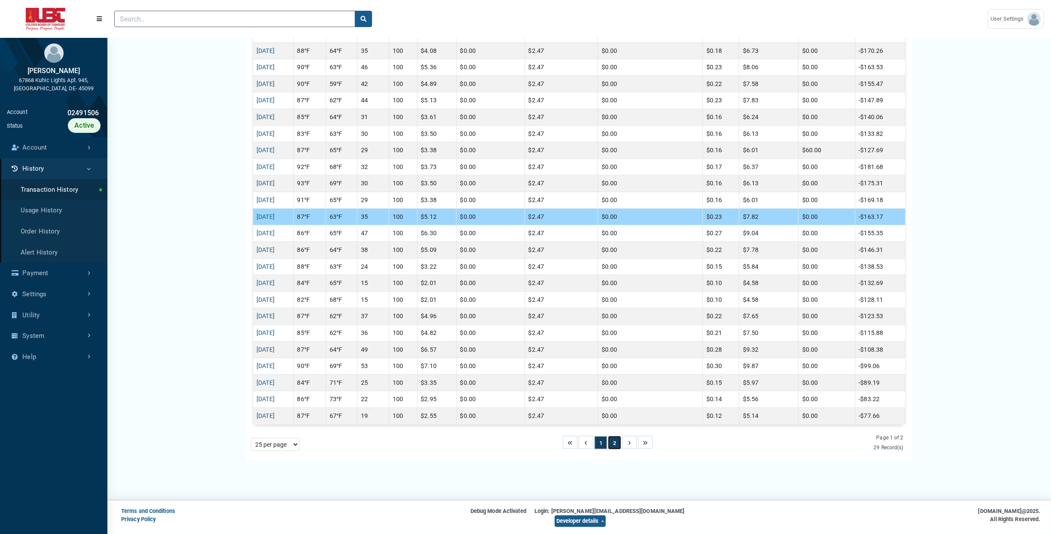
click at [616, 443] on button "2" at bounding box center [614, 442] width 12 height 13
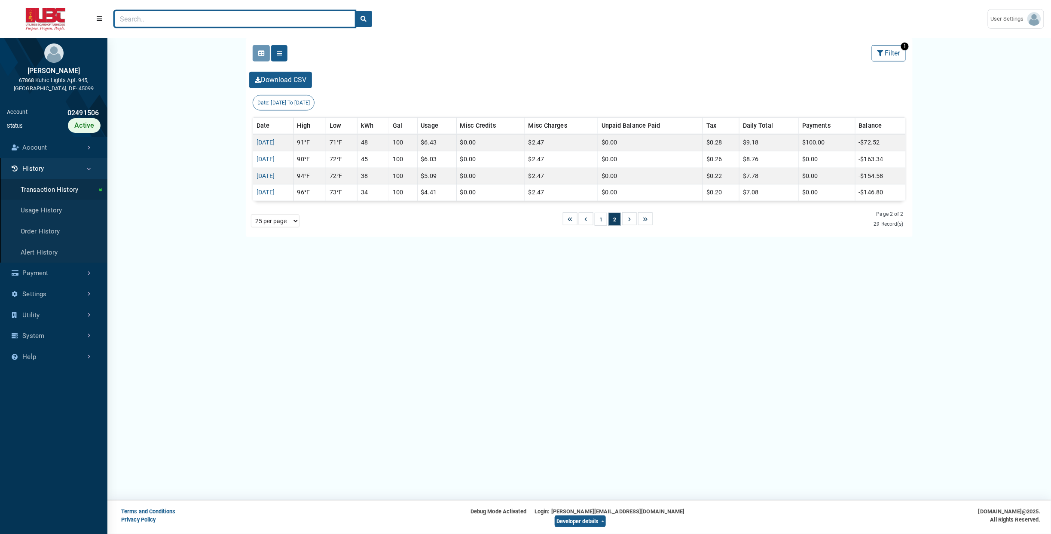
click at [286, 15] on input "Search" at bounding box center [234, 19] width 241 height 16
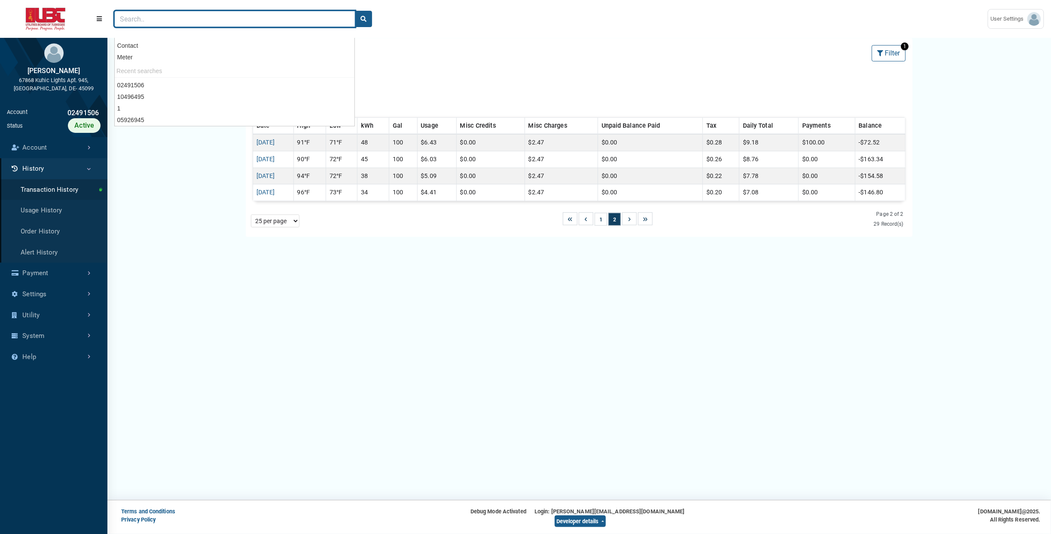
paste input "03587955"
type input "03587955"
click at [355, 11] on button "search" at bounding box center [363, 19] width 17 height 16
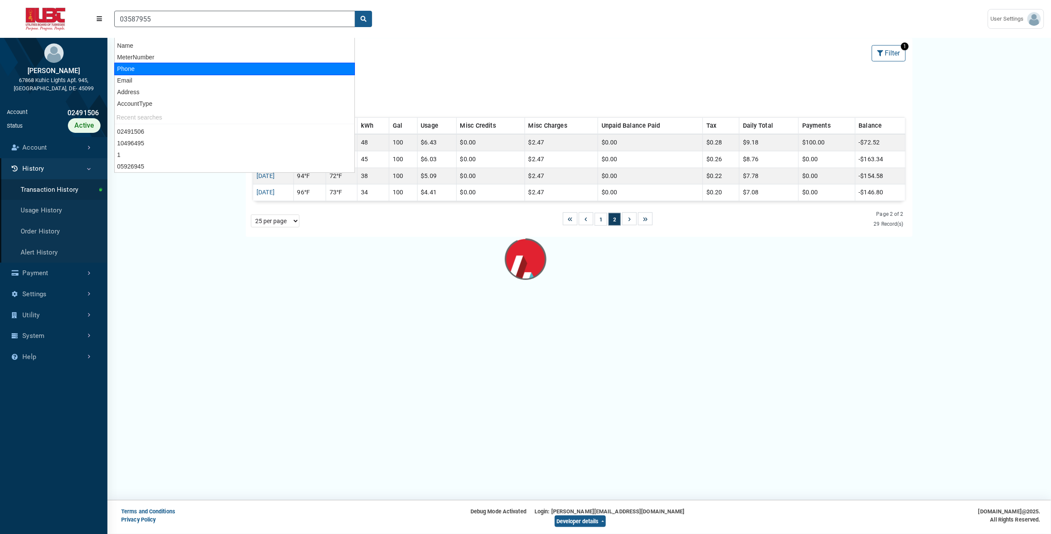
scroll to position [2, 0]
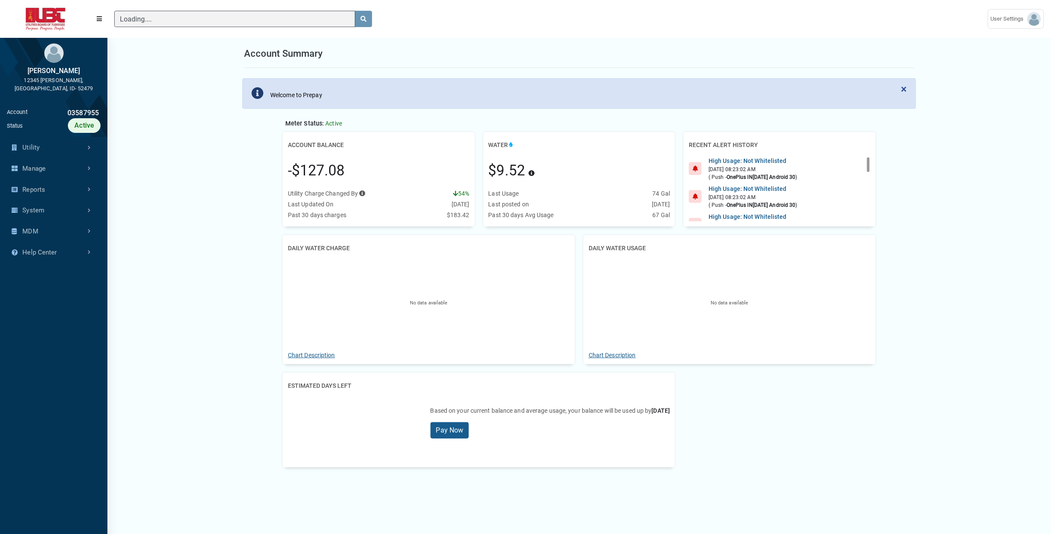
scroll to position [4, 0]
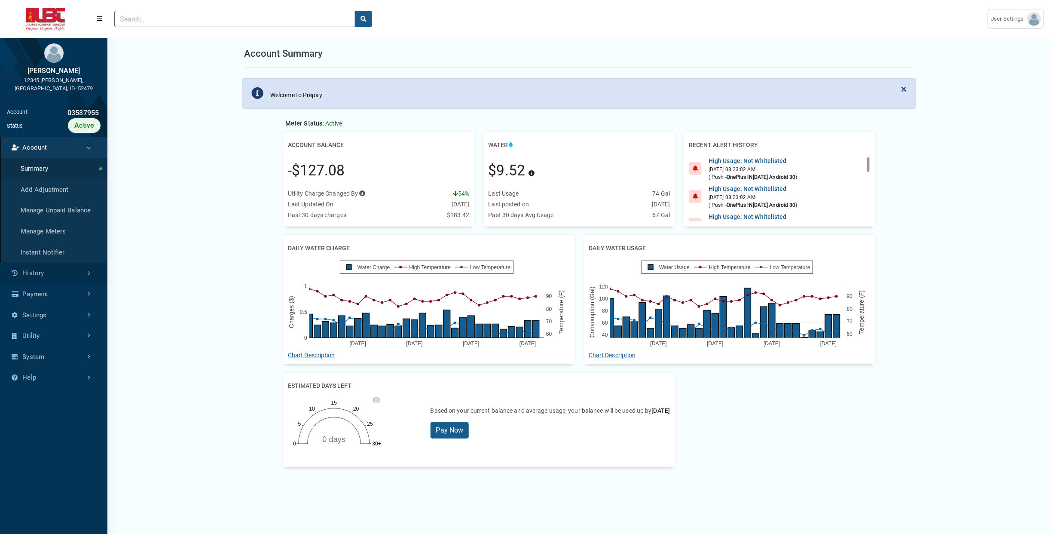
click at [47, 266] on link "History" at bounding box center [53, 273] width 107 height 21
click at [77, 180] on link "Transaction History" at bounding box center [53, 189] width 107 height 21
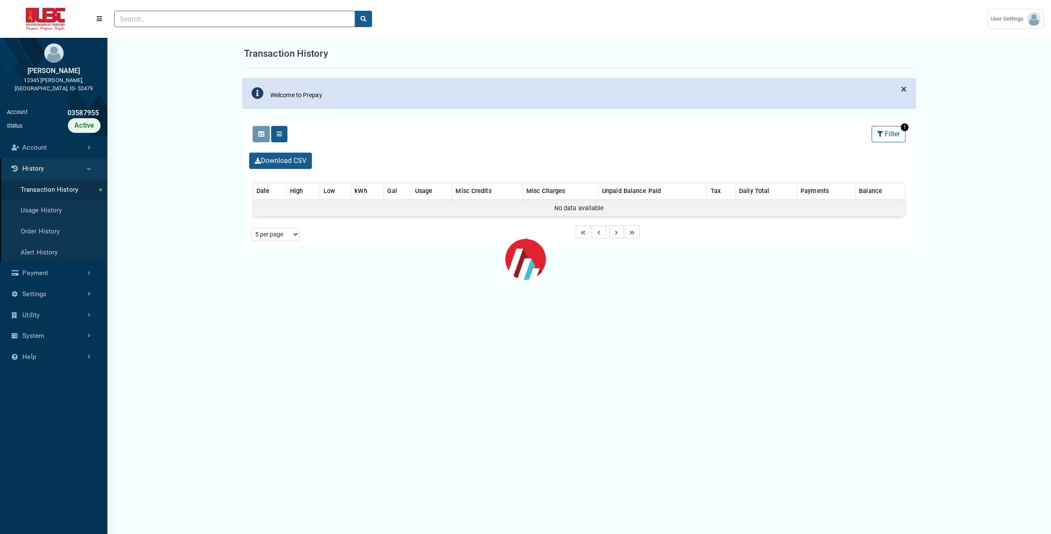
select select "25 per page"
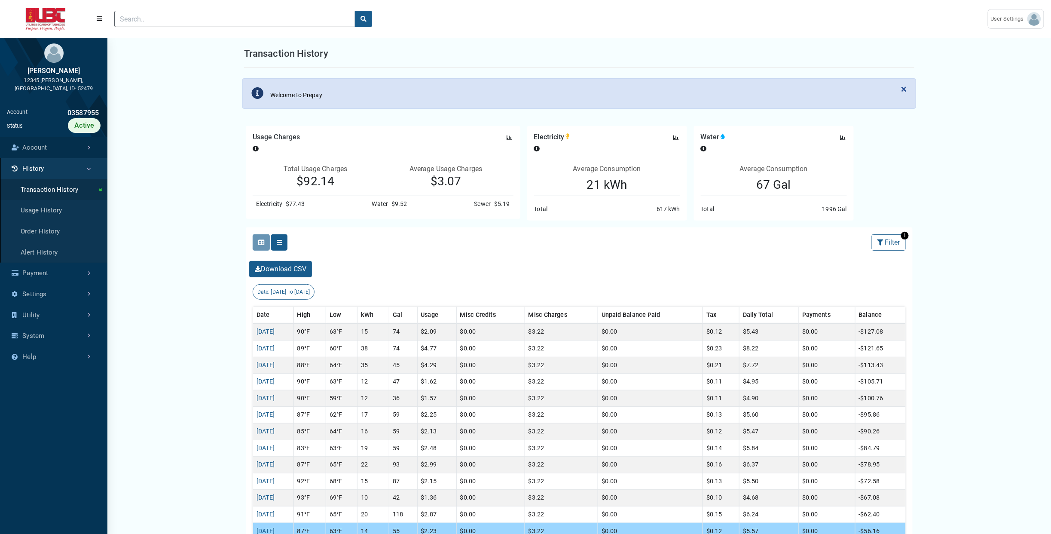
click at [52, 144] on link "Account" at bounding box center [53, 147] width 107 height 21
click at [49, 269] on link "History" at bounding box center [53, 273] width 107 height 21
click at [69, 200] on link "Usage History" at bounding box center [53, 210] width 107 height 21
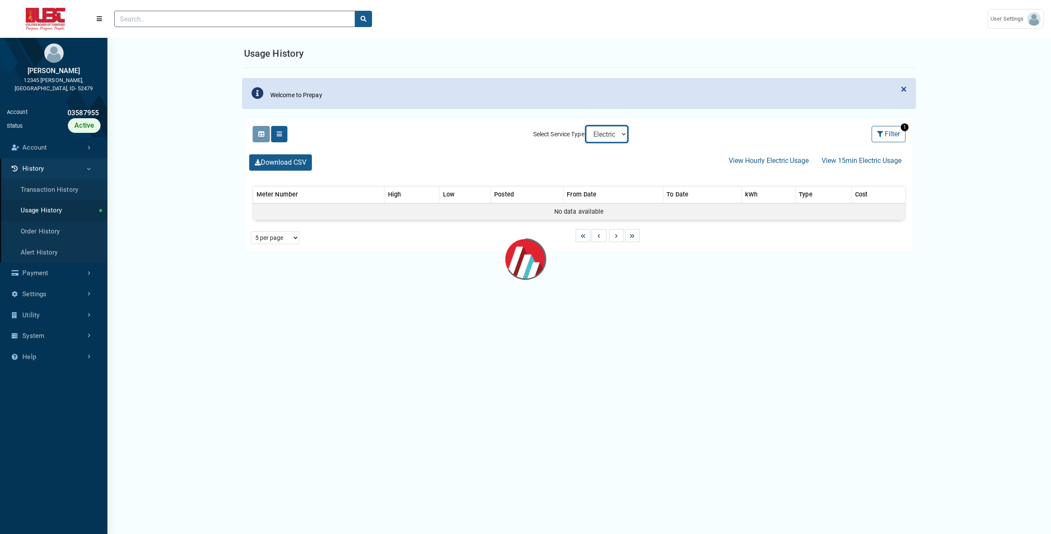
drag, startPoint x: 609, startPoint y: 132, endPoint x: 525, endPoint y: 134, distance: 84.2
click at [525, 134] on div "Clicking on the following buttons will update the content below Selected Select…" at bounding box center [579, 134] width 667 height 30
select select "25 per page"
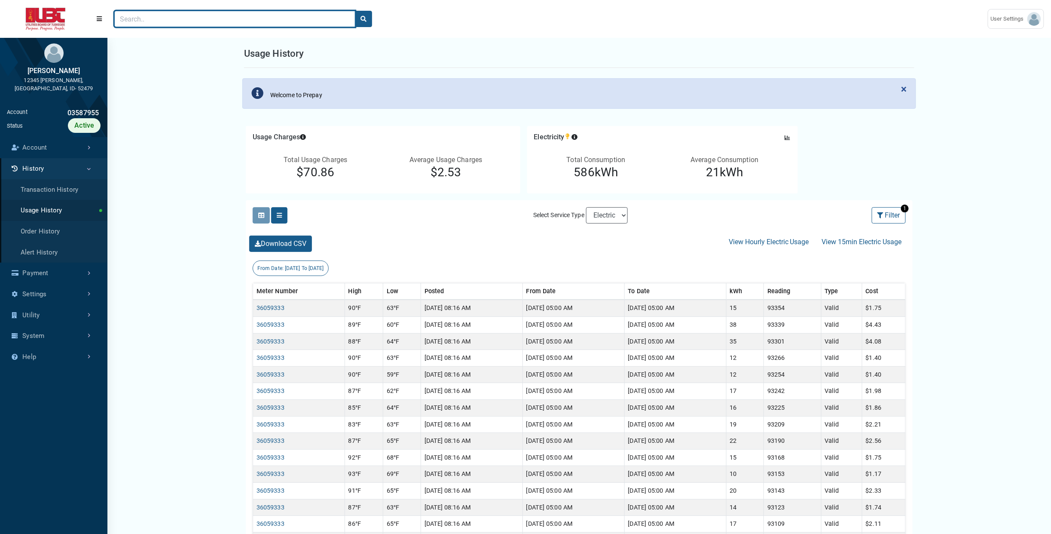
click at [251, 21] on input "Search" at bounding box center [234, 19] width 241 height 16
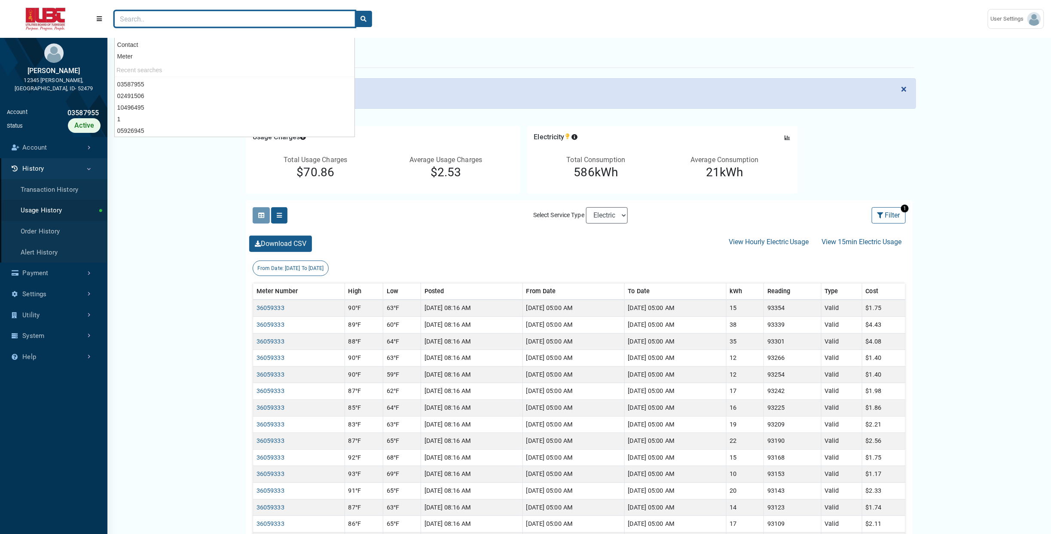
paste input "05083771"
type input "05083771"
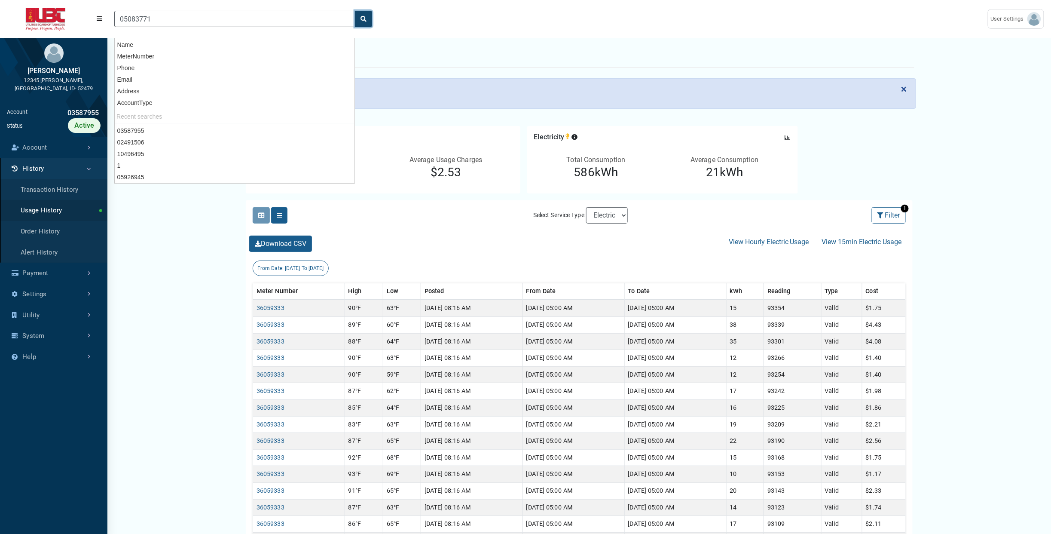
click at [361, 18] on icon "search" at bounding box center [364, 19] width 6 height 6
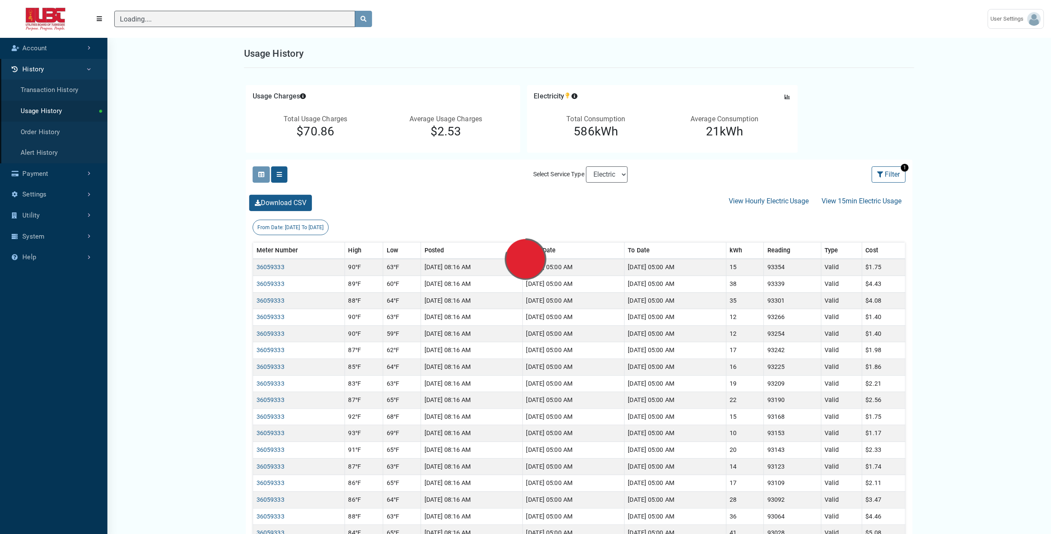
scroll to position [2, 0]
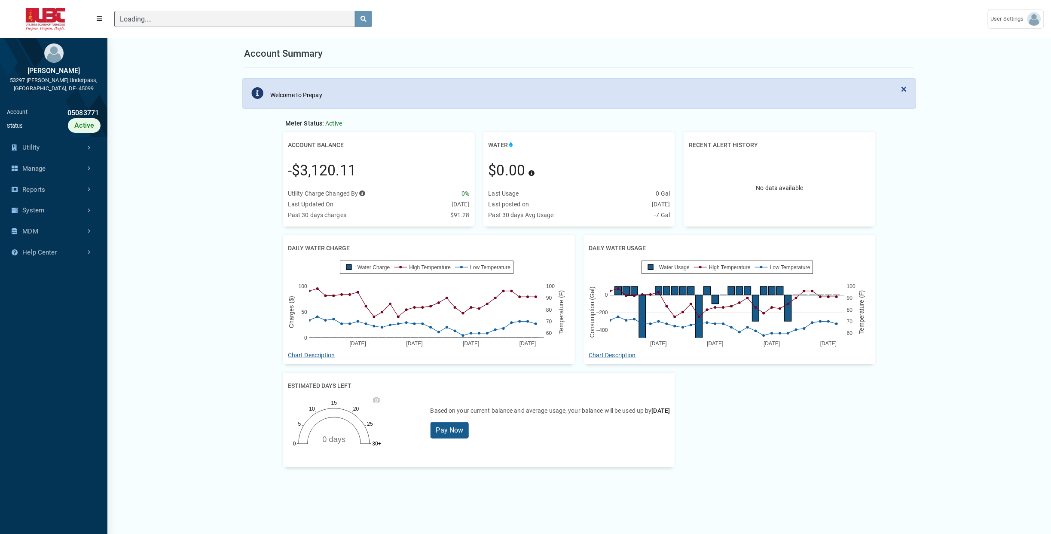
scroll to position [404, 107]
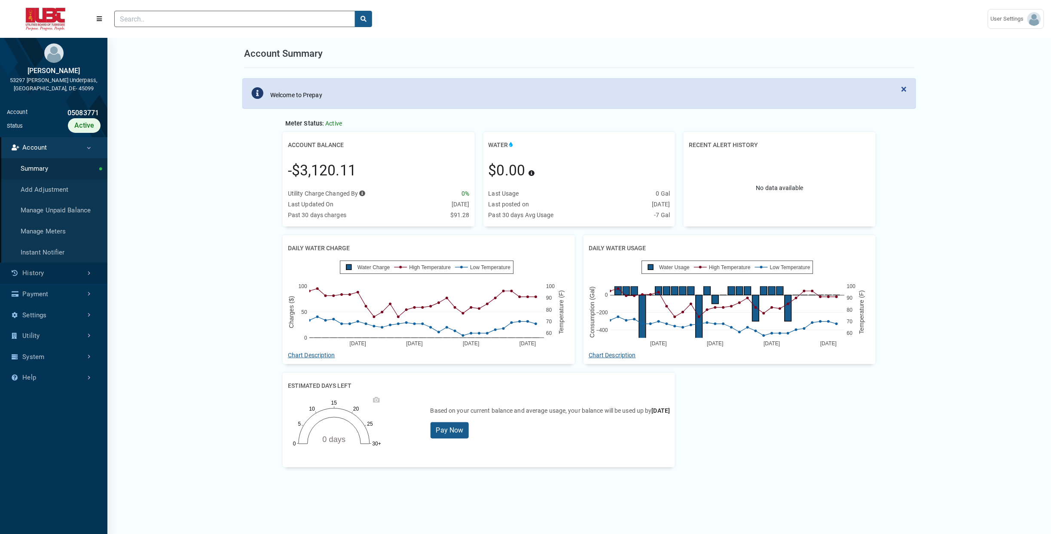
click at [63, 268] on link "History" at bounding box center [53, 273] width 107 height 21
click at [67, 214] on link "Usage History" at bounding box center [53, 210] width 107 height 21
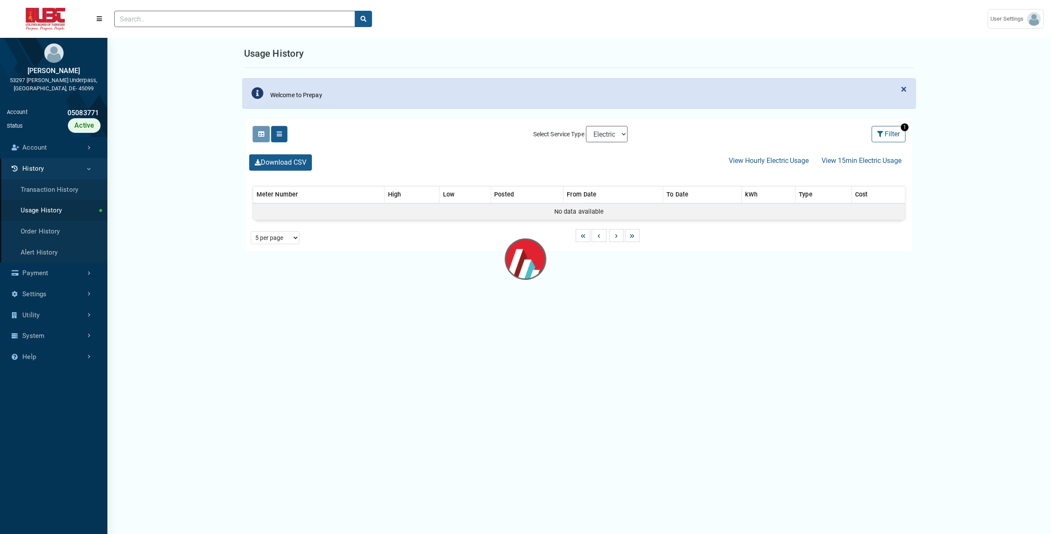
select select "25 per page"
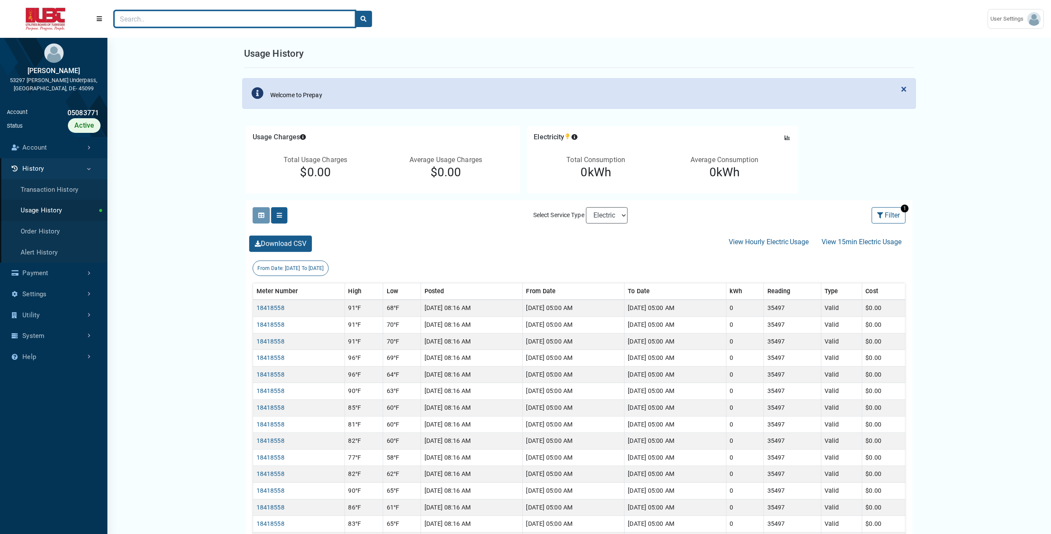
click at [291, 18] on input "Search" at bounding box center [234, 19] width 241 height 16
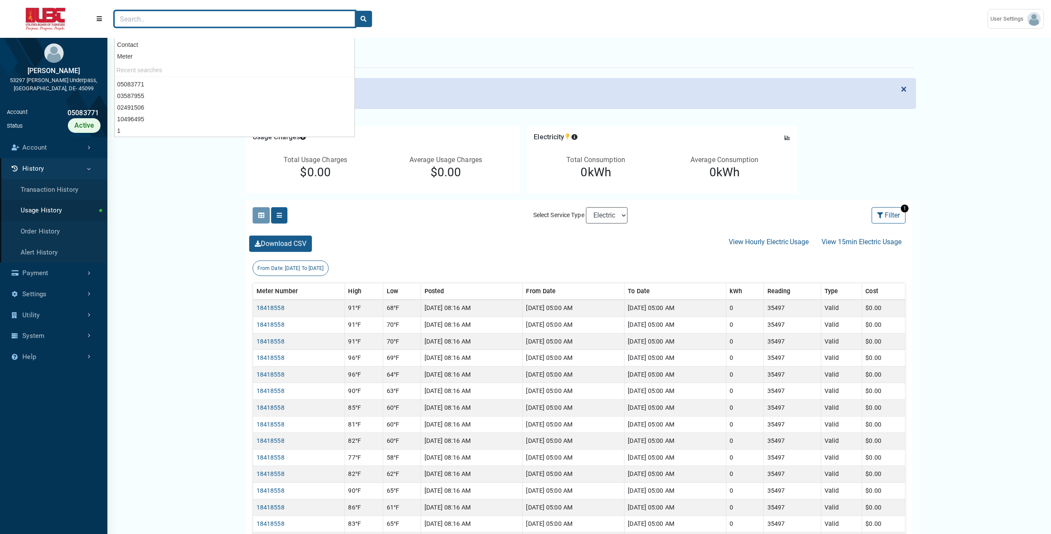
paste input "05926945"
type input "05926945"
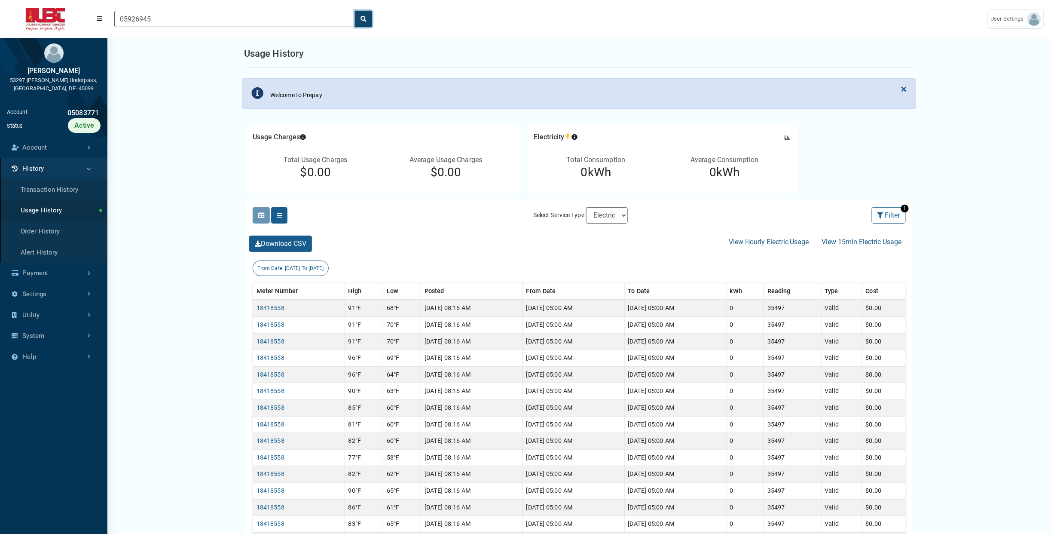
click at [363, 20] on icon "search" at bounding box center [364, 19] width 6 height 6
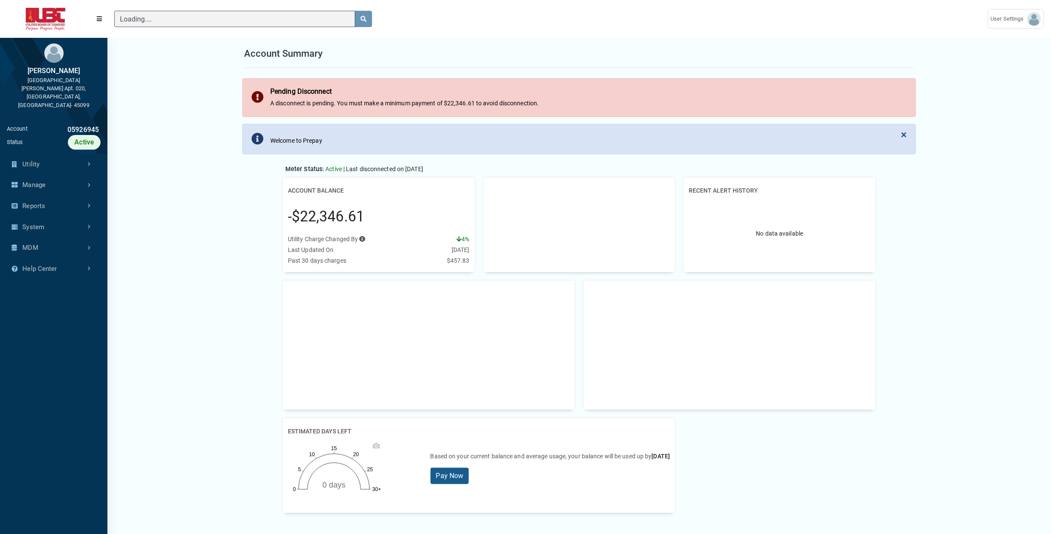
scroll to position [404, 107]
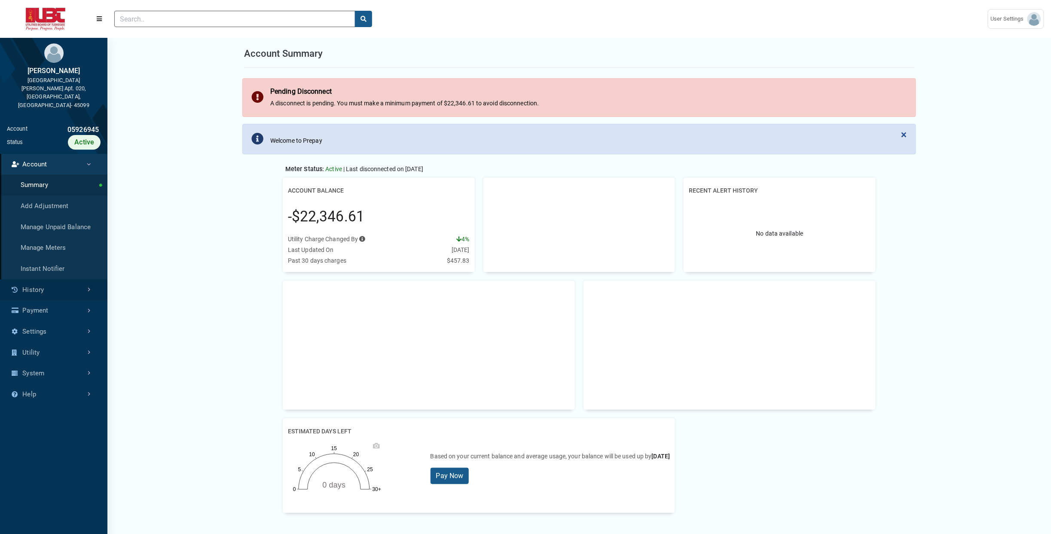
click at [48, 279] on link "History" at bounding box center [53, 289] width 107 height 21
click at [50, 217] on link "Usage History" at bounding box center [53, 227] width 107 height 21
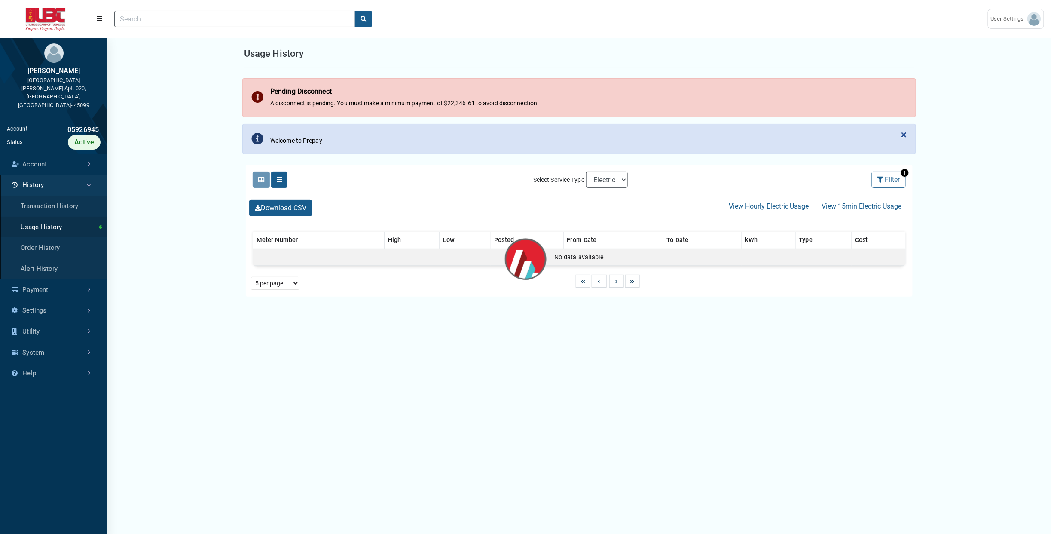
select select "25 per page"
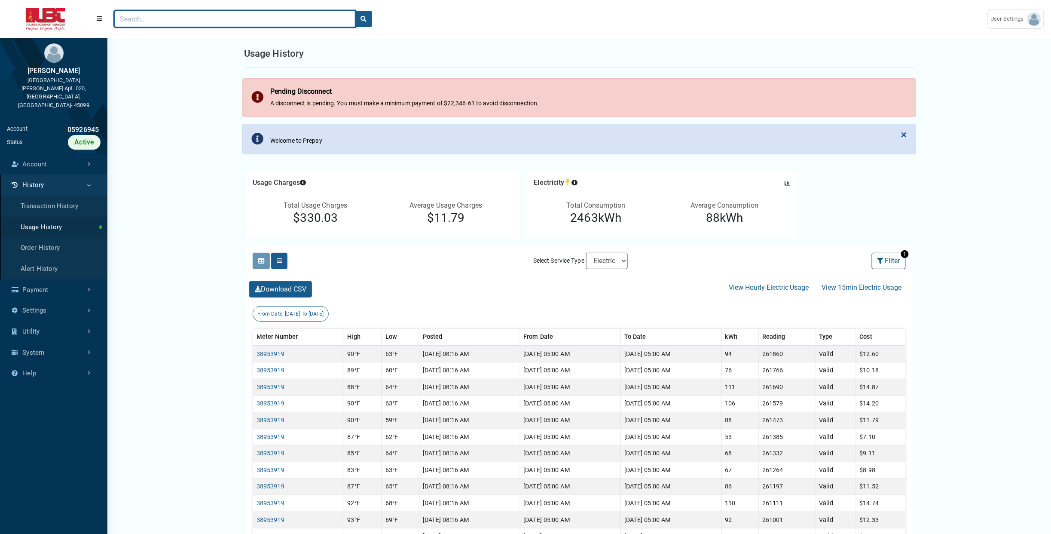
click at [303, 18] on input "Search" at bounding box center [234, 19] width 241 height 16
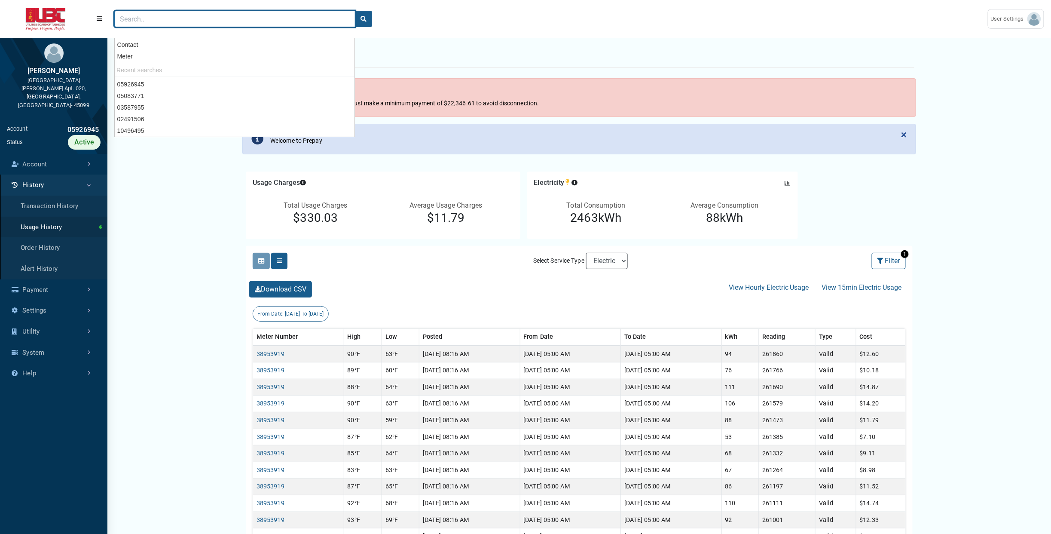
paste input "10496495"
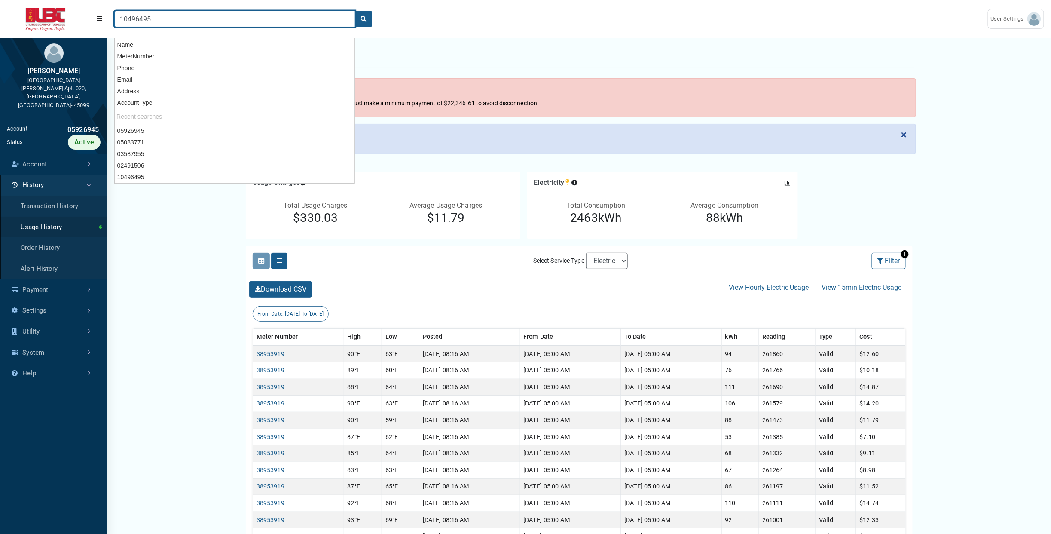
type input "10496495"
click at [355, 11] on button "search" at bounding box center [363, 19] width 17 height 16
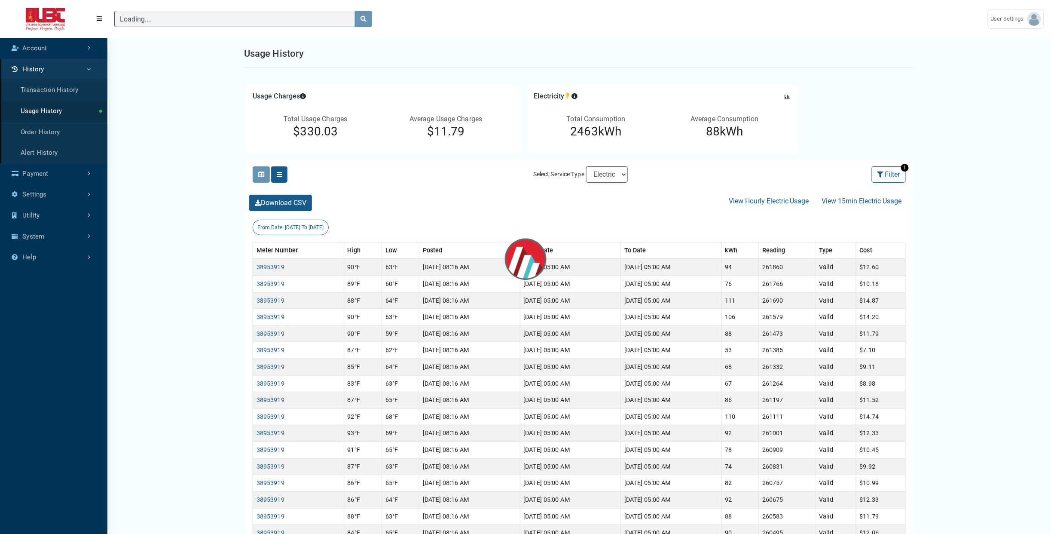
scroll to position [503, 107]
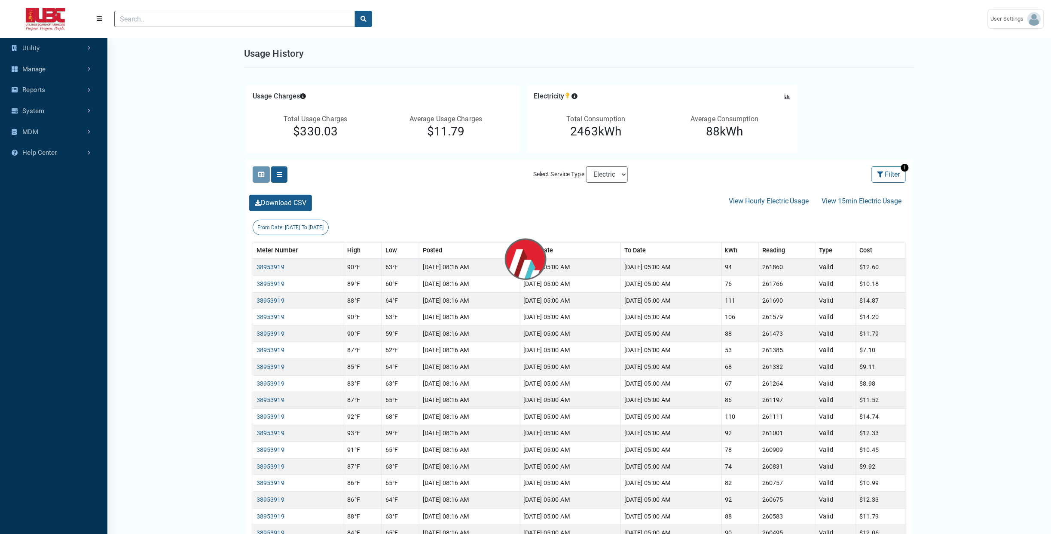
scroll to position [404, 107]
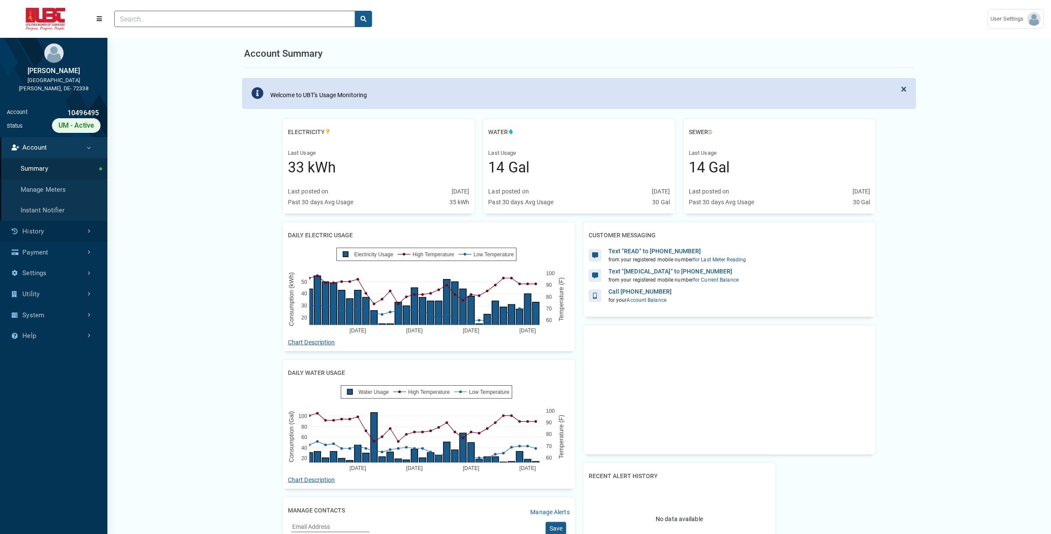
click at [69, 236] on link "History" at bounding box center [53, 231] width 107 height 21
click at [77, 184] on link "Usage History" at bounding box center [53, 189] width 107 height 21
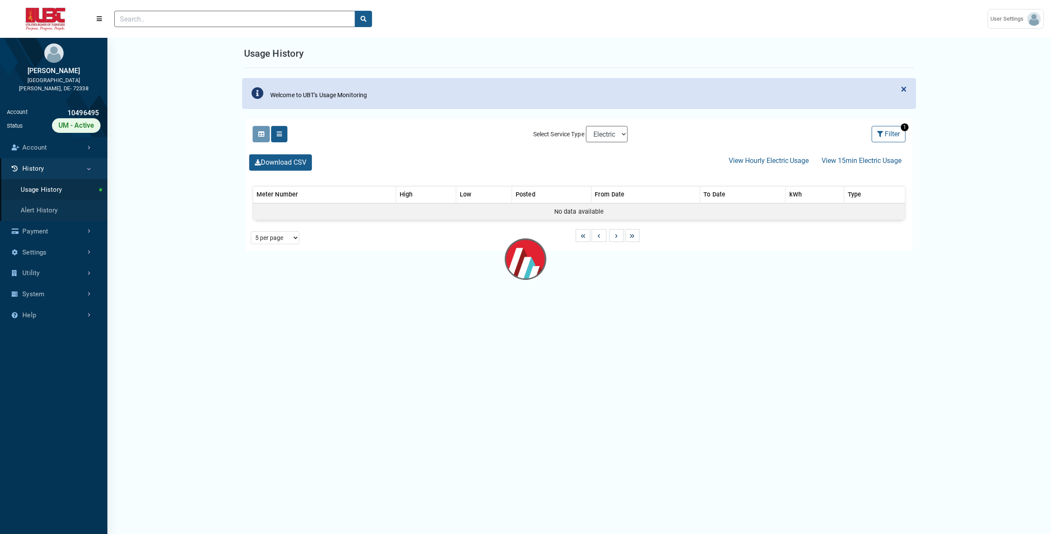
select select "25 per page"
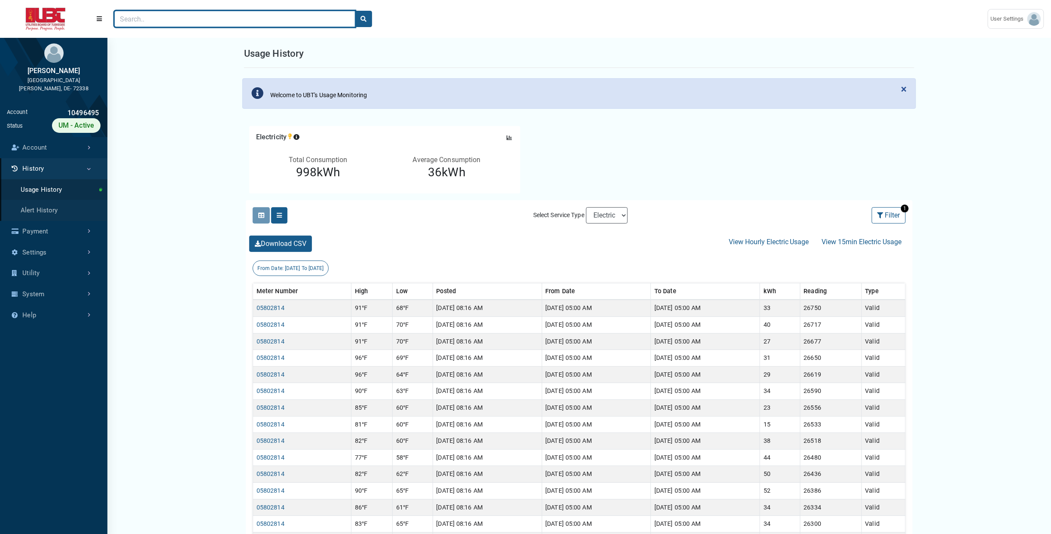
click at [305, 18] on input "Search" at bounding box center [234, 19] width 241 height 16
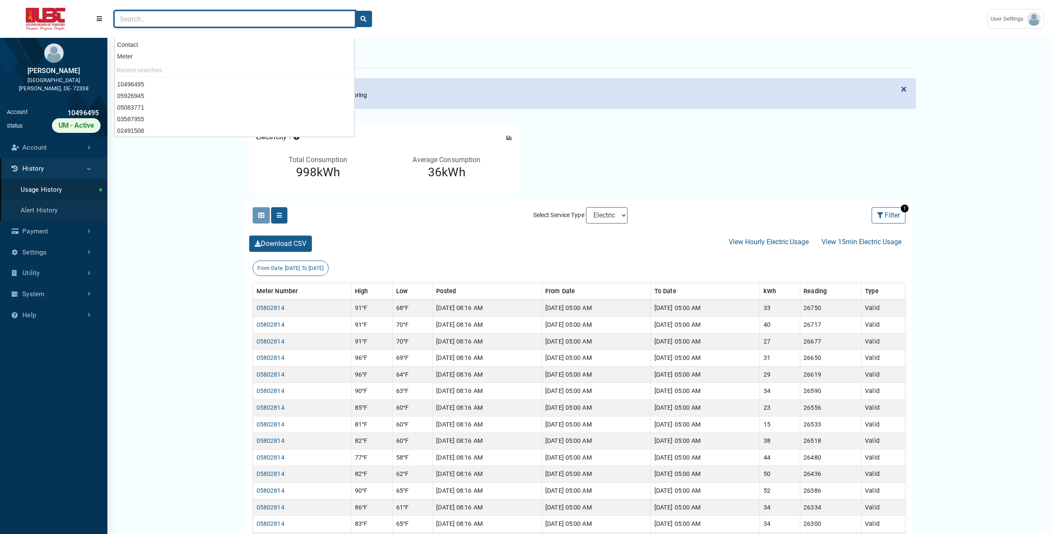
paste input "02491506"
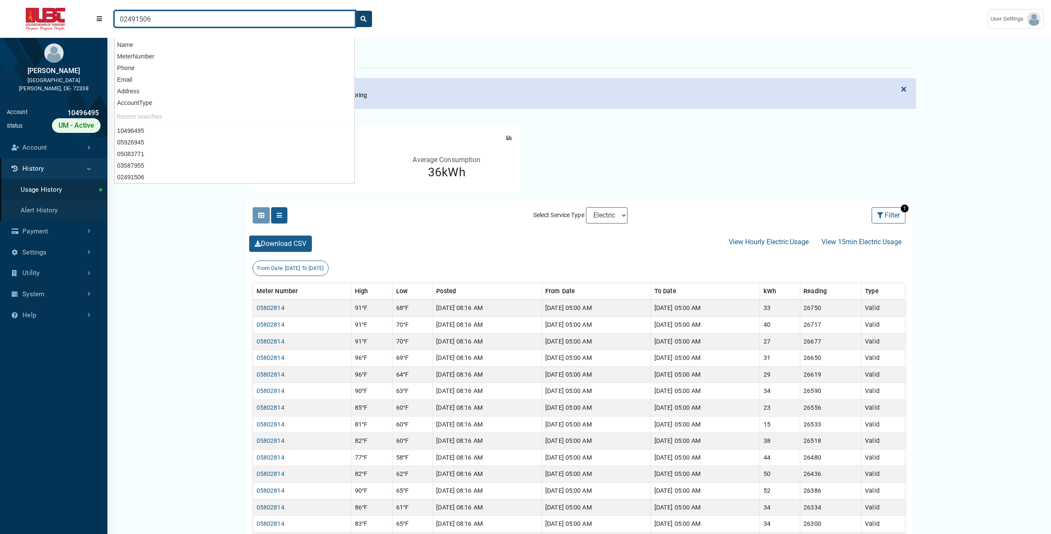
type input "02491506"
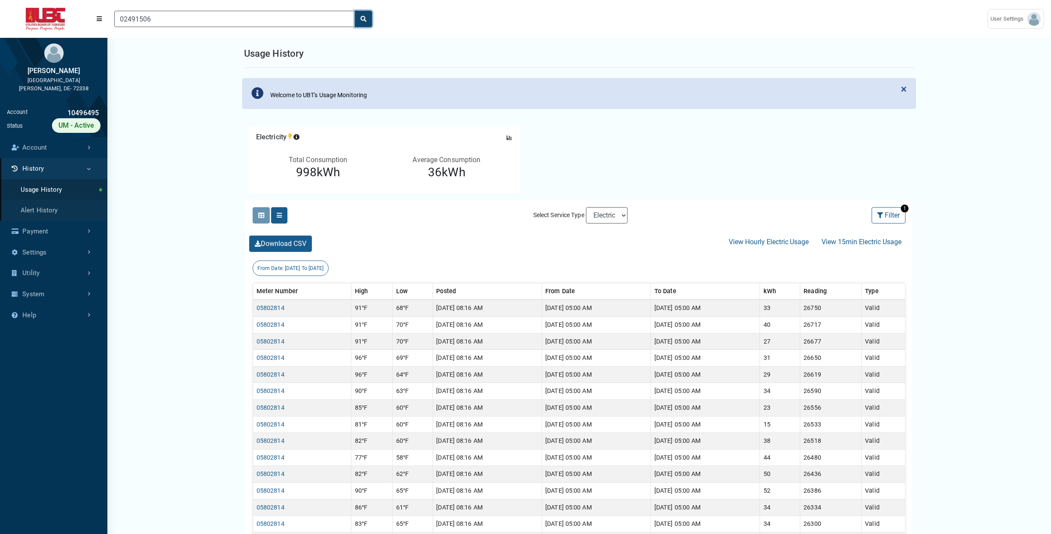
click at [364, 19] on icon "search" at bounding box center [364, 19] width 6 height 6
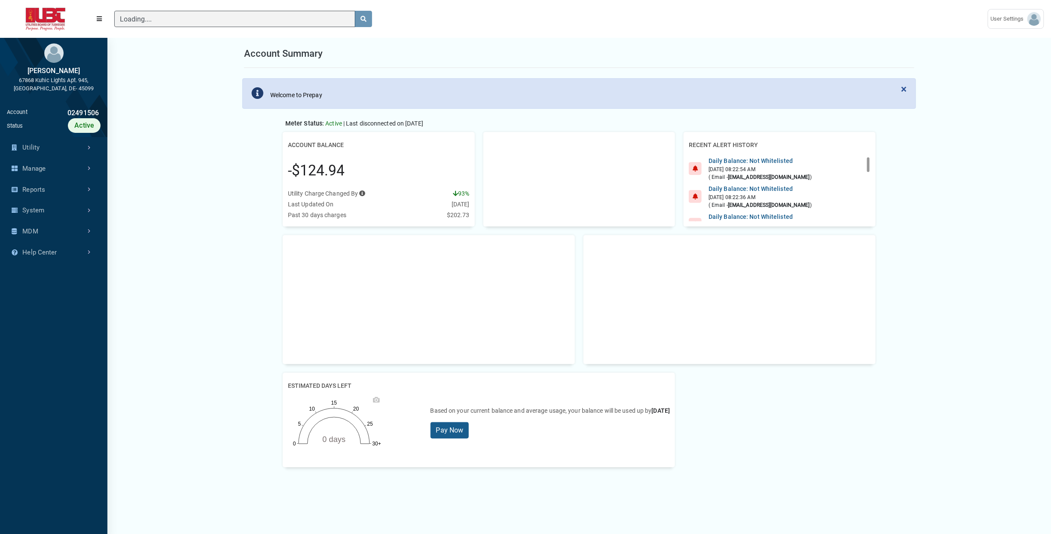
scroll to position [4, 0]
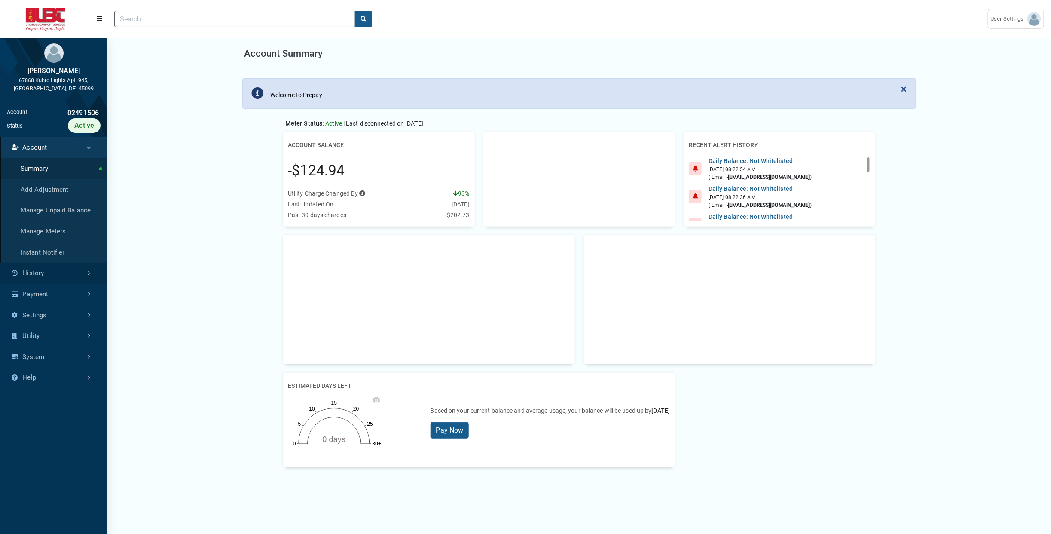
click at [50, 272] on link "History" at bounding box center [53, 273] width 107 height 21
click at [71, 208] on link "Usage History" at bounding box center [53, 210] width 107 height 21
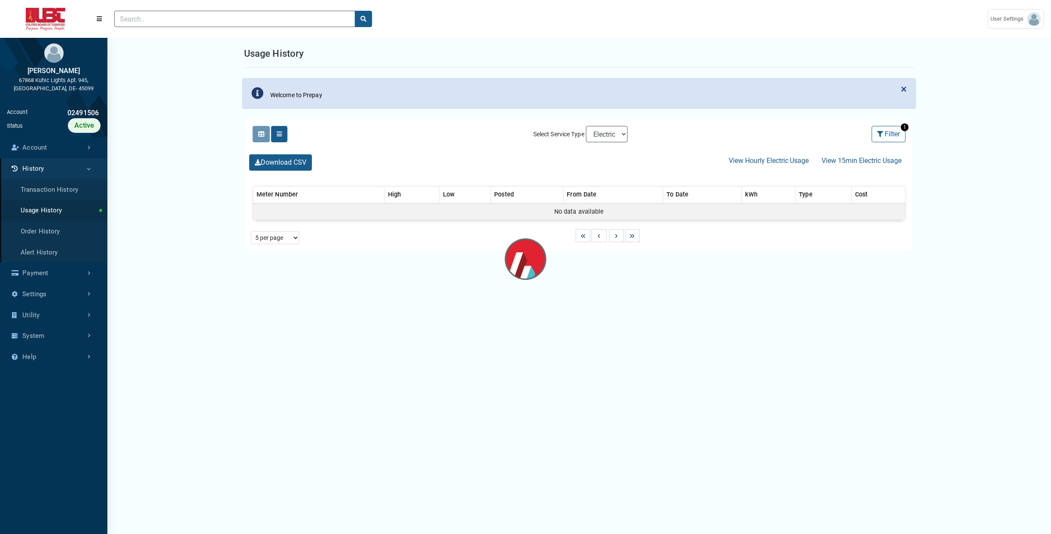
select select "25 per page"
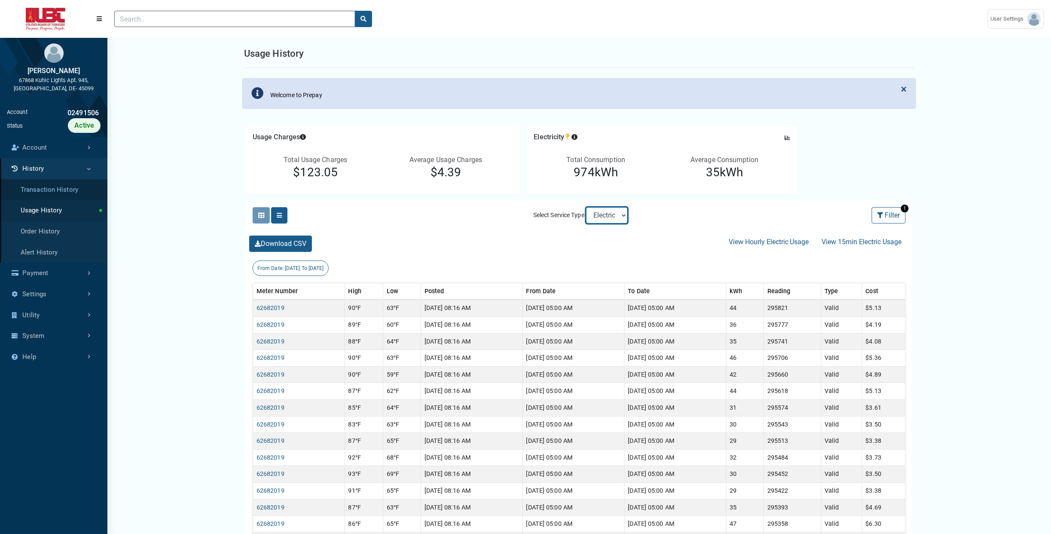
drag, startPoint x: 612, startPoint y: 213, endPoint x: 55, endPoint y: 189, distance: 557.4
click at [55, 189] on body "Page is loading... Skip to main content (to home page) User Settings ESI [PERSO…" at bounding box center [525, 412] width 1051 height 824
click at [55, 189] on link "Transaction History" at bounding box center [53, 189] width 107 height 21
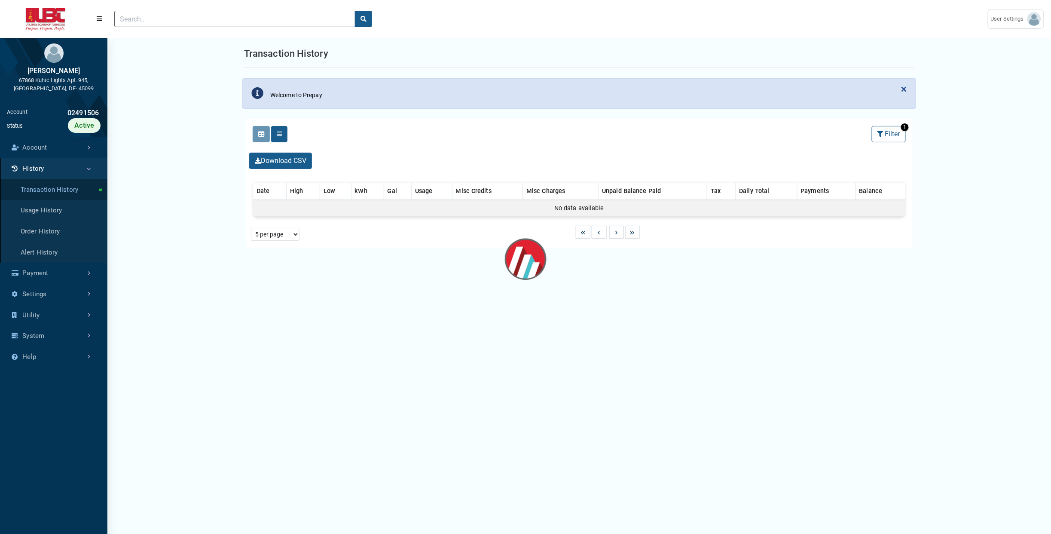
select select "25 per page"
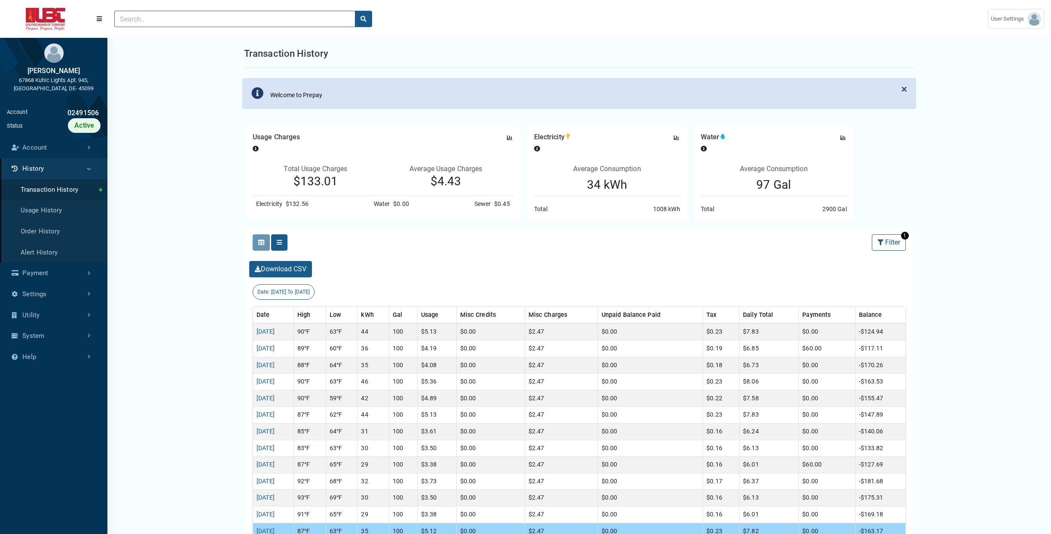
select select "25 per page"
